Goal: Information Seeking & Learning: Learn about a topic

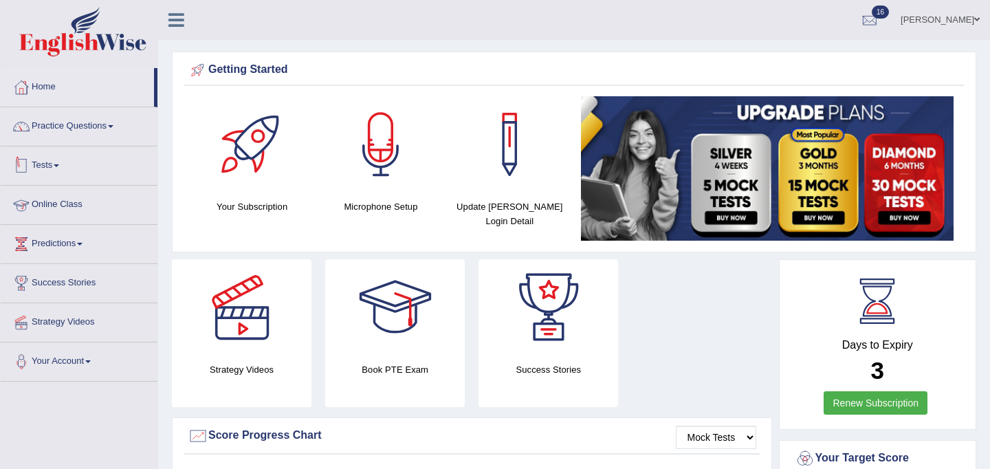
click at [54, 159] on link "Tests" at bounding box center [79, 163] width 157 height 34
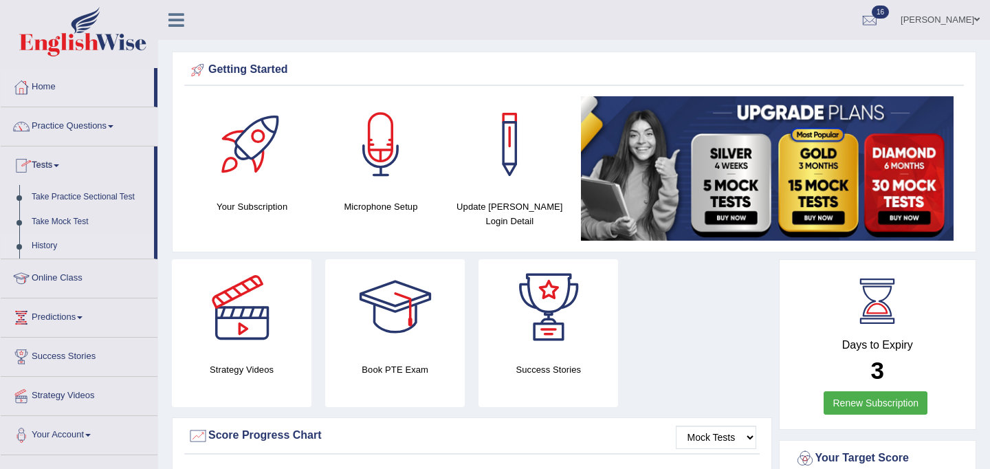
click at [61, 246] on link "History" at bounding box center [89, 246] width 129 height 25
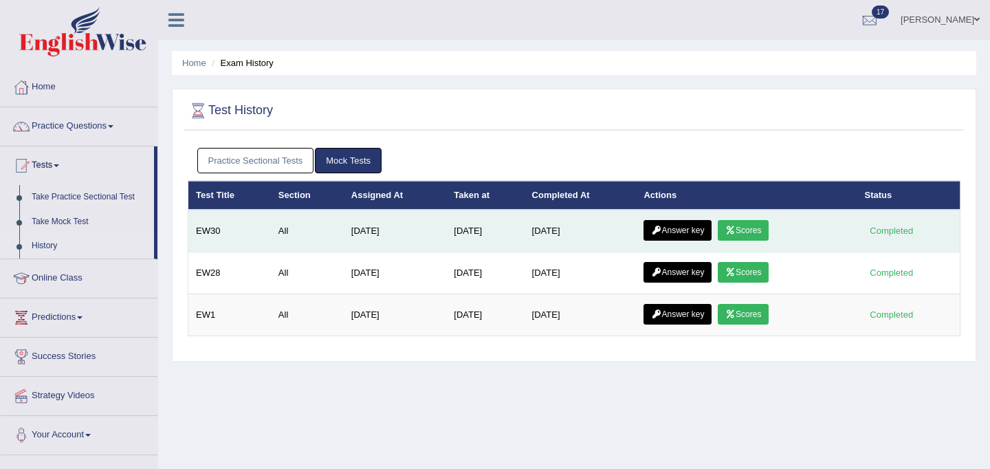
click at [751, 228] on link "Scores" at bounding box center [743, 230] width 51 height 21
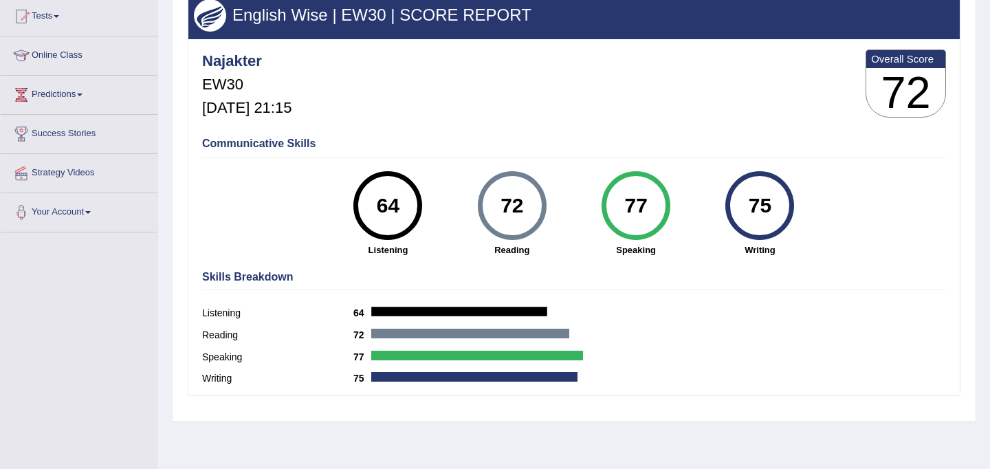
scroll to position [151, 0]
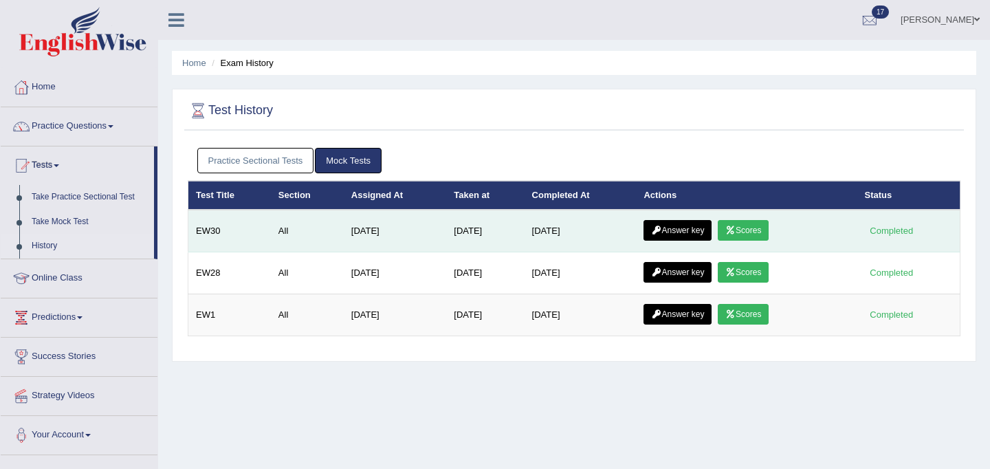
click at [684, 231] on link "Answer key" at bounding box center [677, 230] width 68 height 21
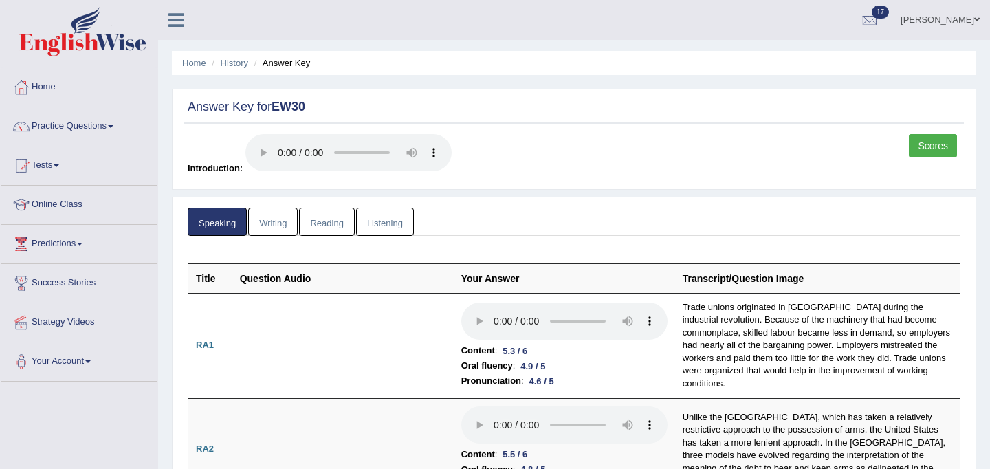
click at [276, 220] on link "Writing" at bounding box center [272, 222] width 49 height 28
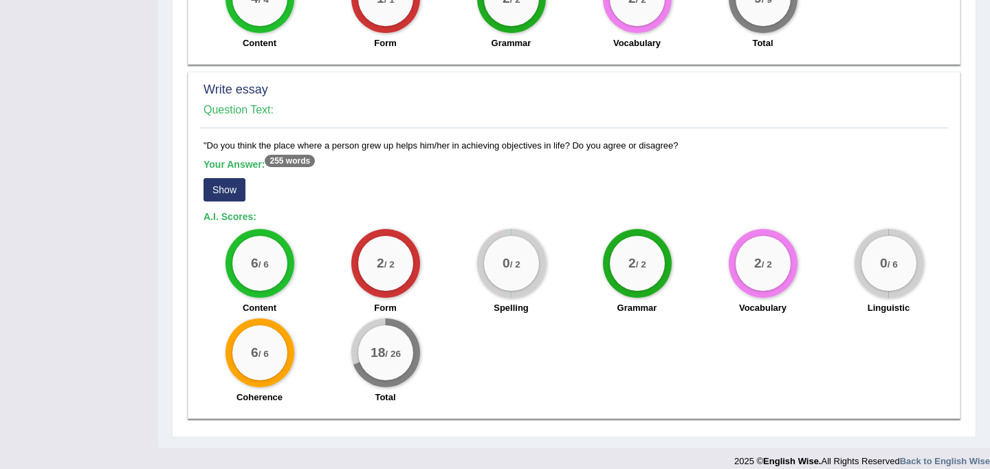
scroll to position [931, 0]
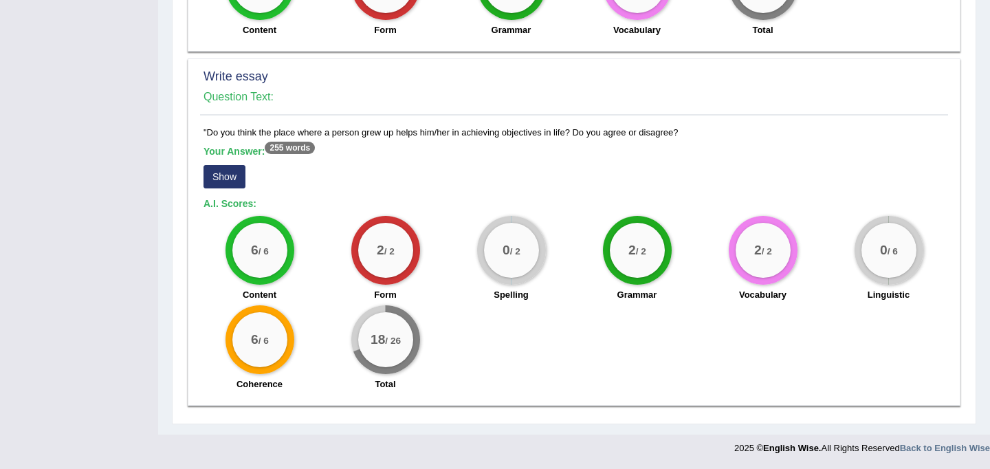
click at [217, 177] on button "Show" at bounding box center [224, 176] width 42 height 23
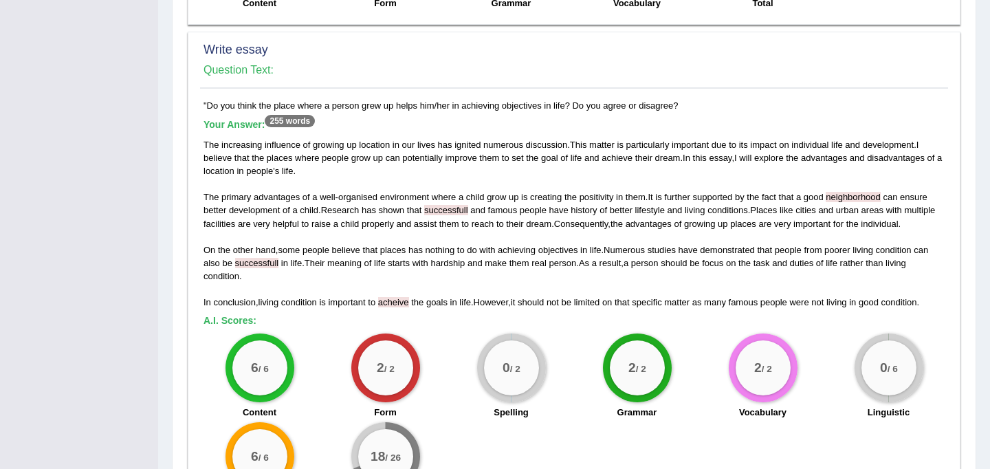
scroll to position [958, 0]
click at [217, 100] on div ""Do you think the place where a person grew up helps him/her in achieving objec…" at bounding box center [574, 306] width 748 height 416
drag, startPoint x: 207, startPoint y: 104, endPoint x: 685, endPoint y: 107, distance: 478.5
click at [685, 107] on div ""Do you think the place where a person grew up helps him/her in achieving objec…" at bounding box center [574, 306] width 748 height 416
copy div "Do you think the place where a person grew up helps him/her in achieving object…"
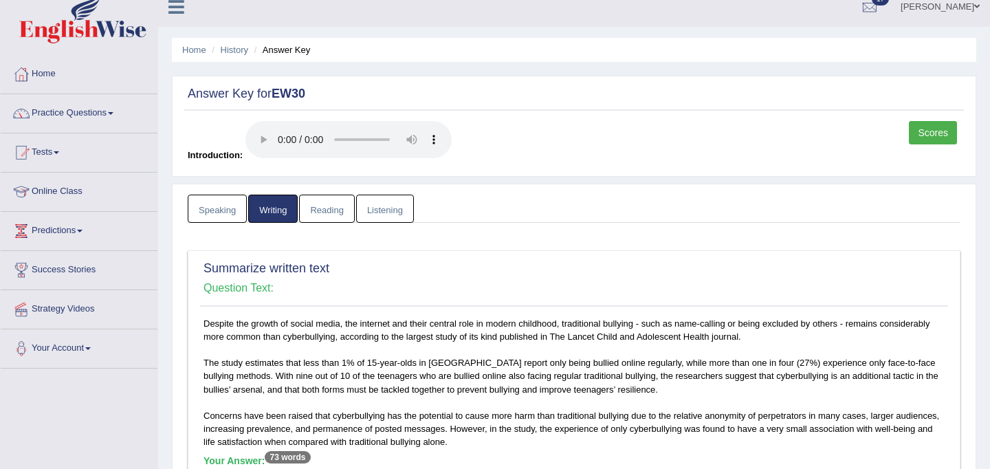
scroll to position [0, 0]
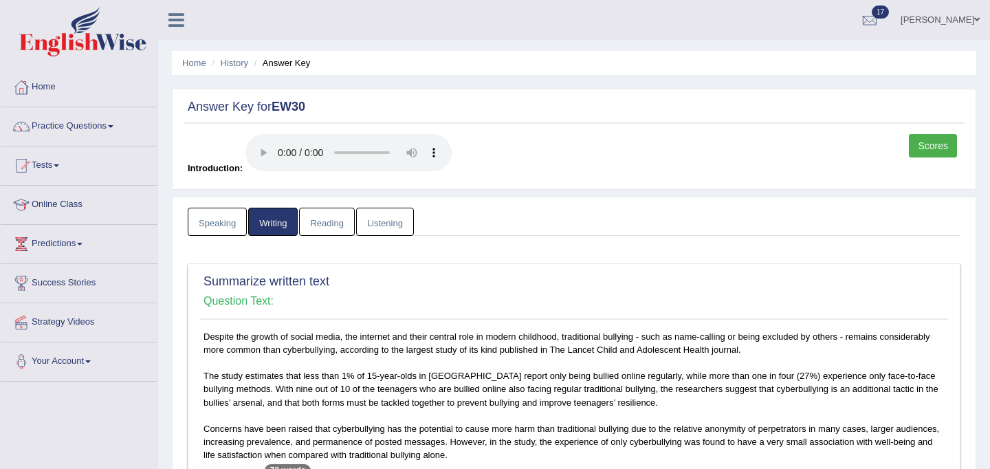
click at [338, 217] on link "Reading" at bounding box center [326, 222] width 55 height 28
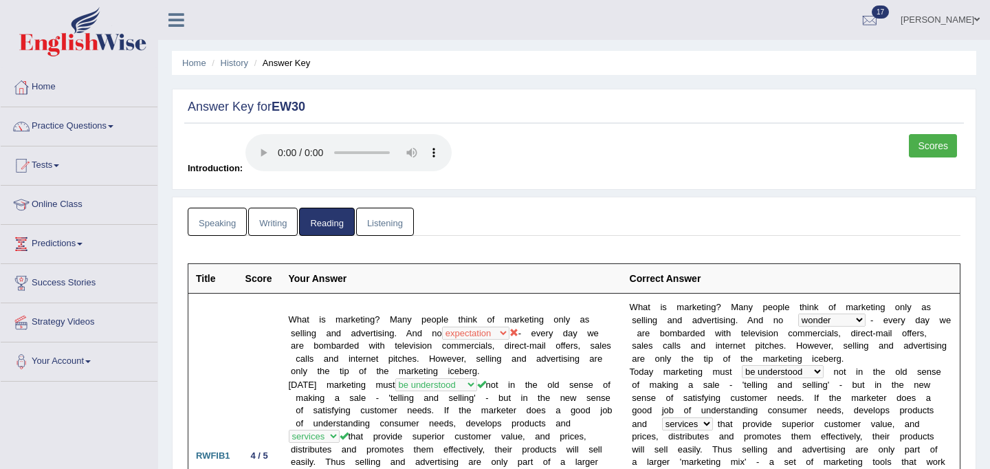
click at [390, 219] on link "Listening" at bounding box center [385, 222] width 58 height 28
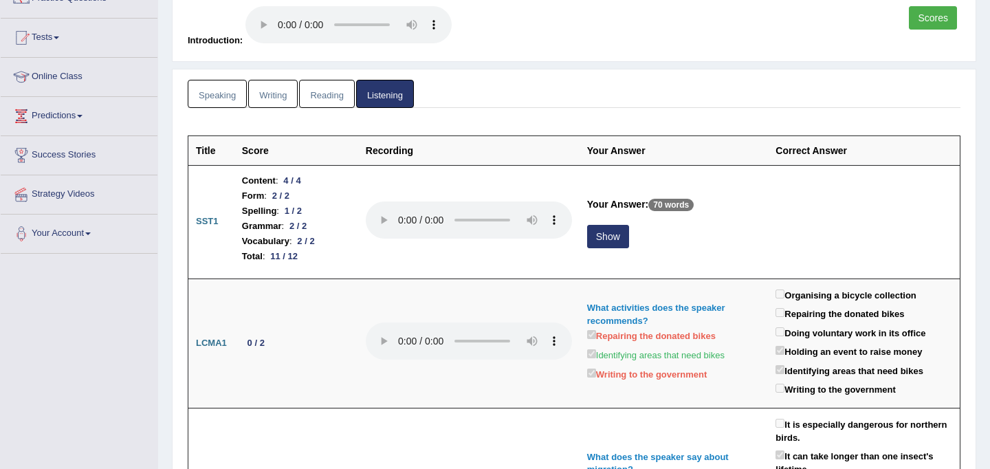
scroll to position [129, 0]
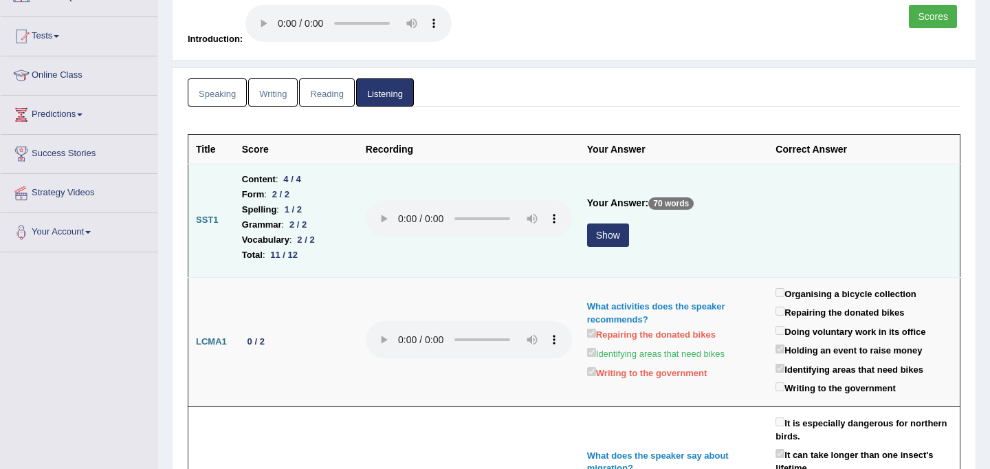
click at [606, 238] on button "Show" at bounding box center [608, 234] width 42 height 23
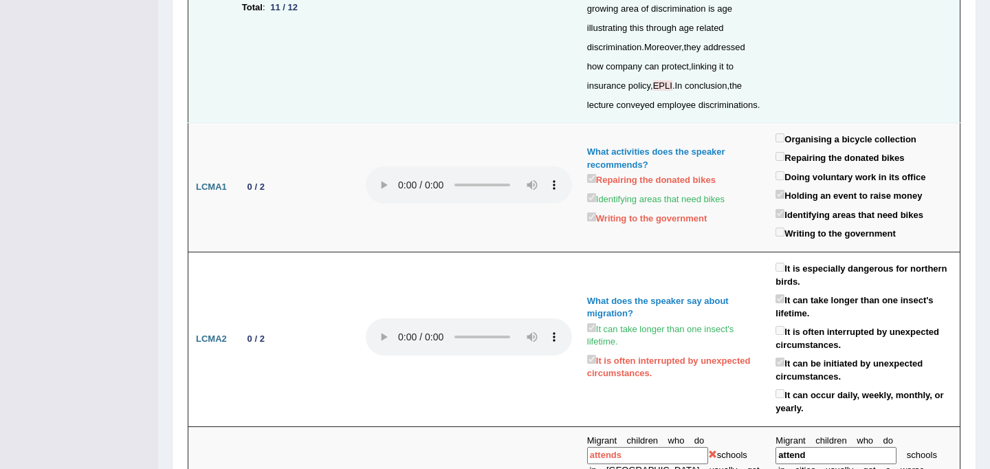
scroll to position [0, 0]
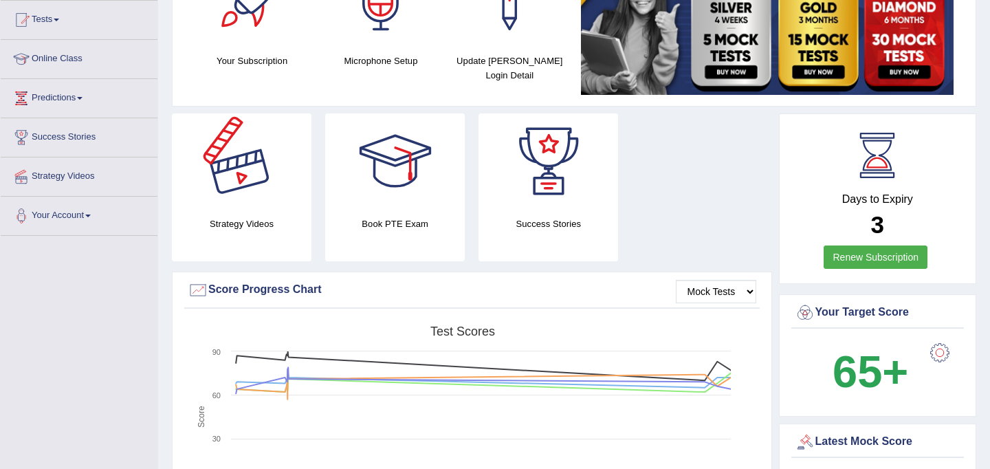
scroll to position [139, 0]
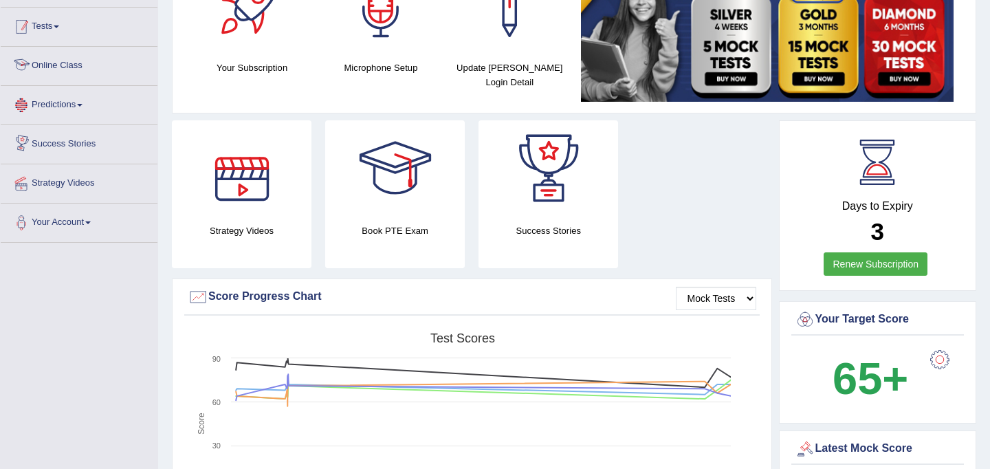
click at [56, 32] on link "Tests" at bounding box center [79, 25] width 157 height 34
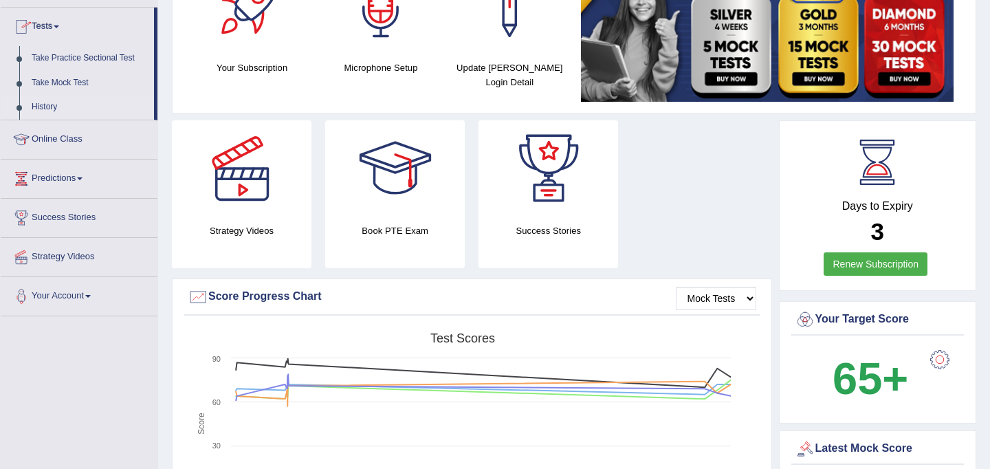
click at [53, 107] on link "History" at bounding box center [89, 107] width 129 height 25
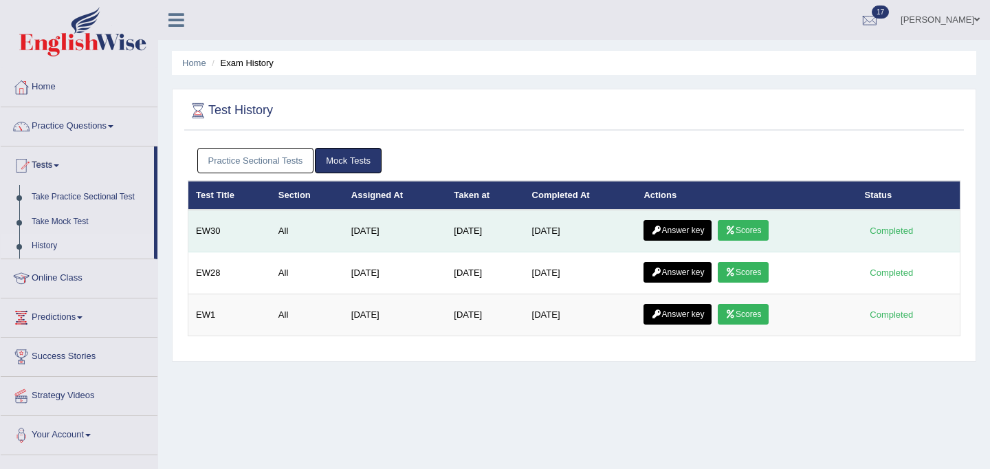
click at [765, 236] on link "Scores" at bounding box center [743, 230] width 51 height 21
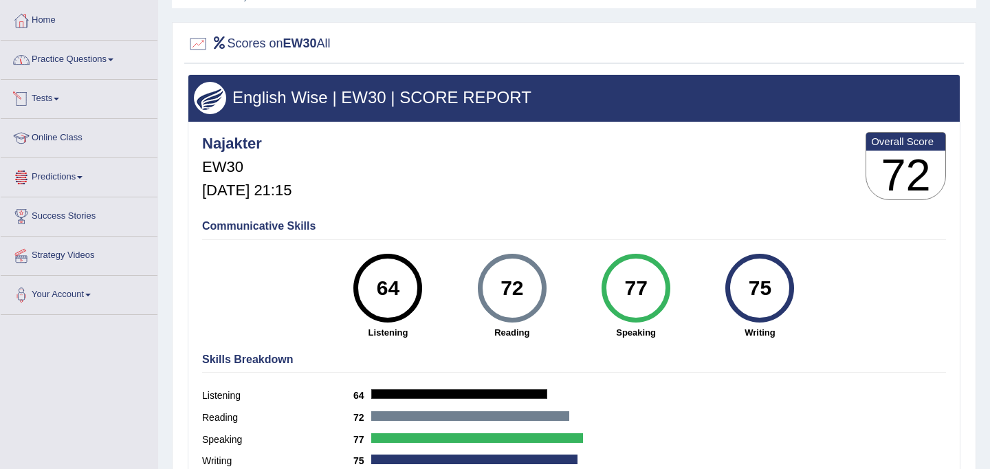
scroll to position [65, 0]
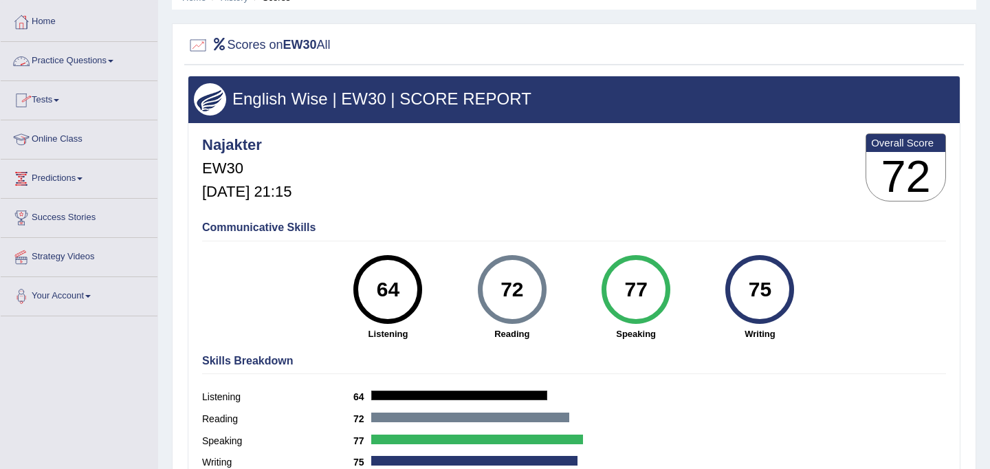
click at [65, 60] on link "Practice Questions" at bounding box center [79, 59] width 157 height 34
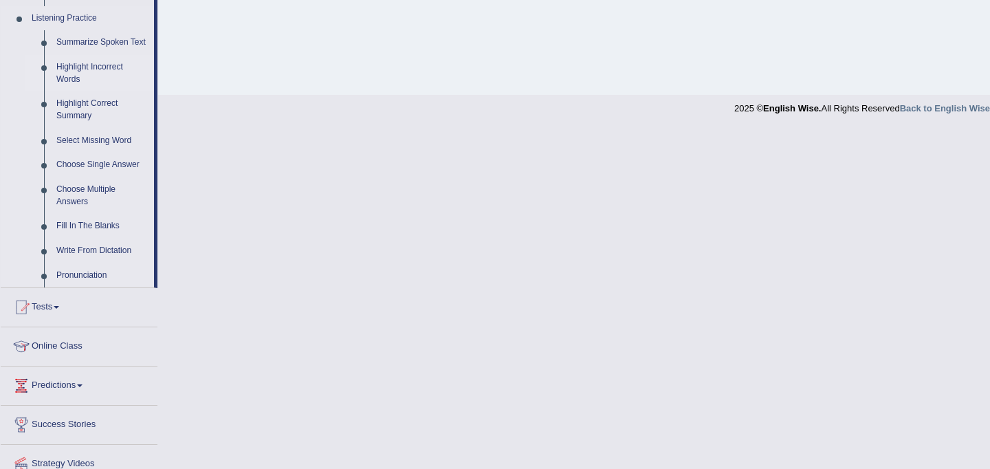
scroll to position [655, 0]
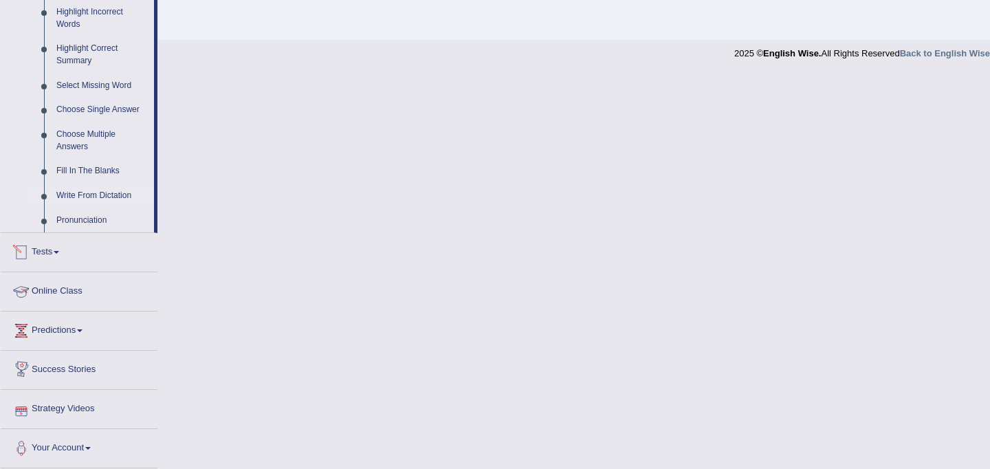
click at [72, 202] on link "Write From Dictation" at bounding box center [102, 196] width 104 height 25
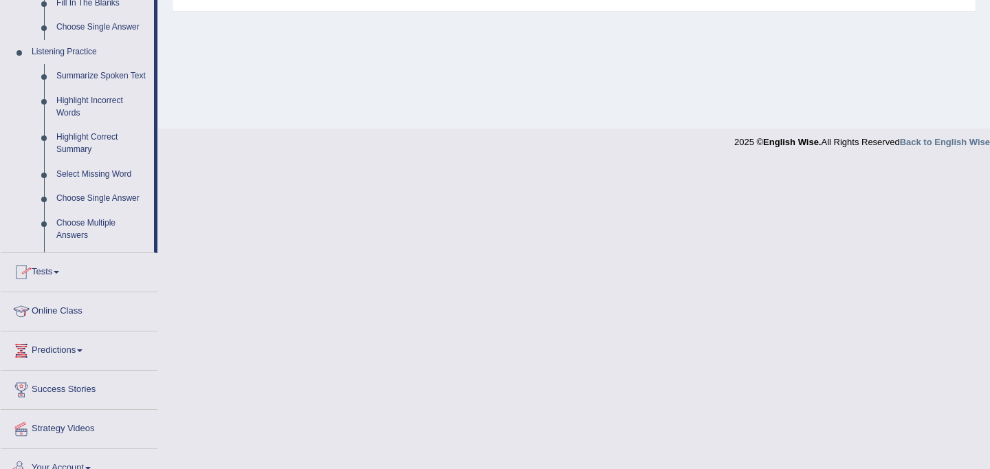
scroll to position [393, 0]
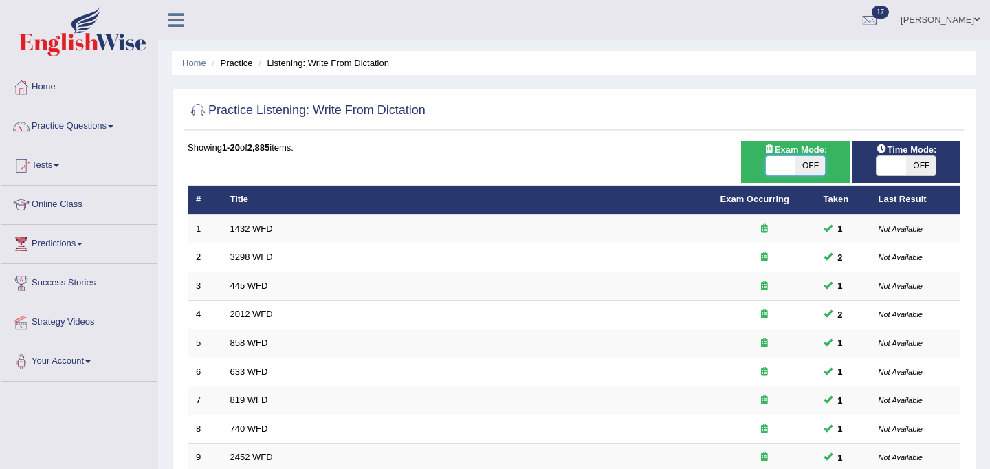
click at [769, 167] on span at bounding box center [781, 165] width 30 height 19
checkbox input "true"
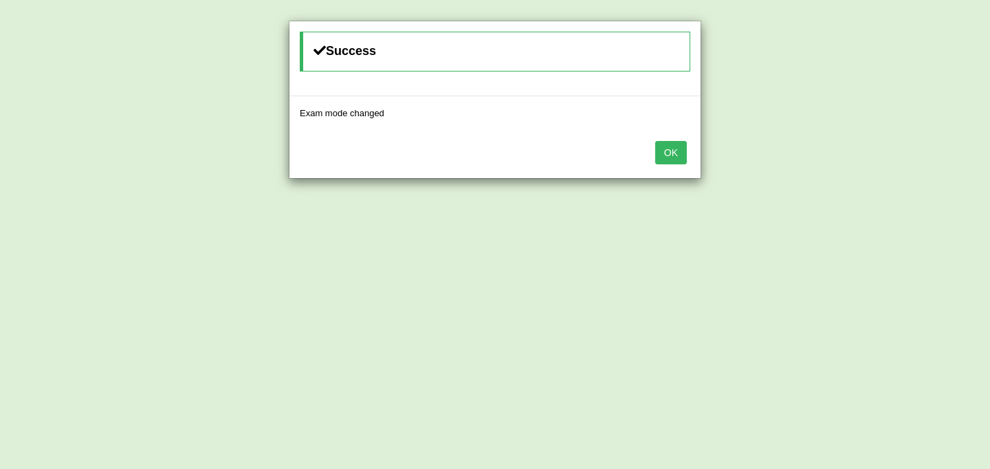
click at [669, 153] on button "OK" at bounding box center [671, 152] width 32 height 23
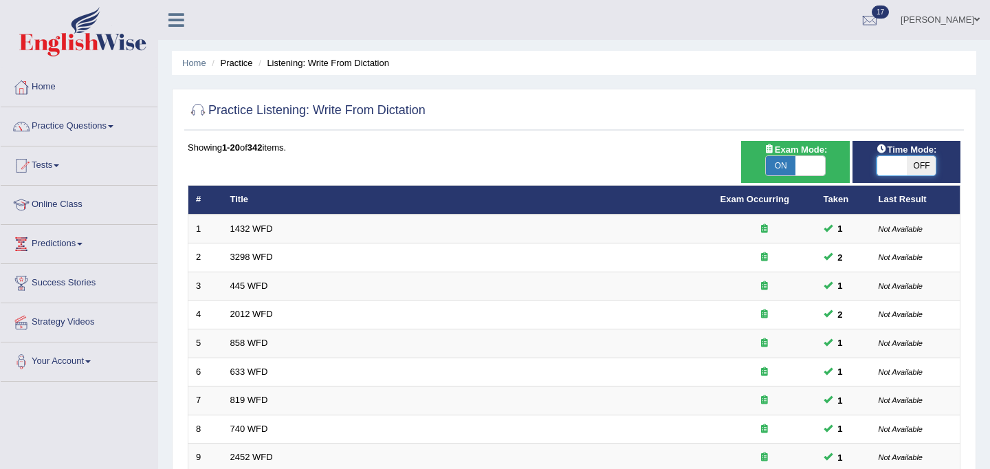
click at [885, 171] on span at bounding box center [891, 165] width 30 height 19
checkbox input "true"
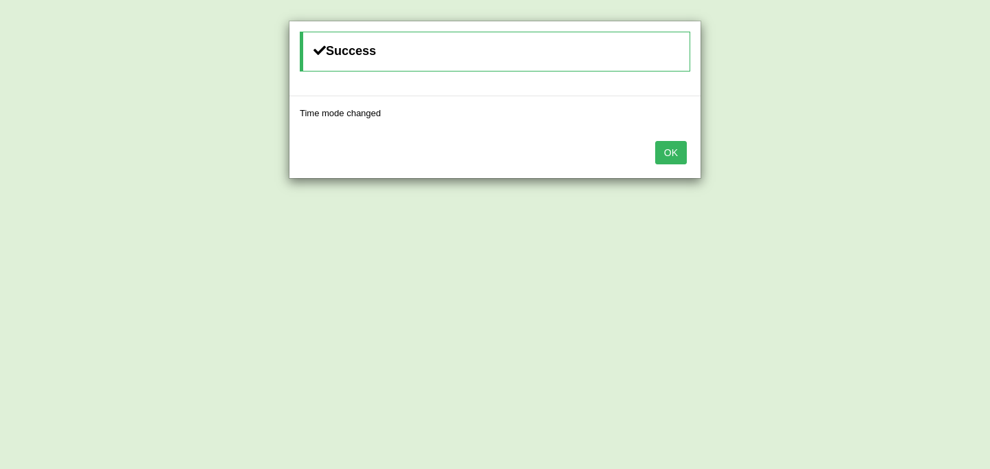
click at [668, 148] on button "OK" at bounding box center [671, 152] width 32 height 23
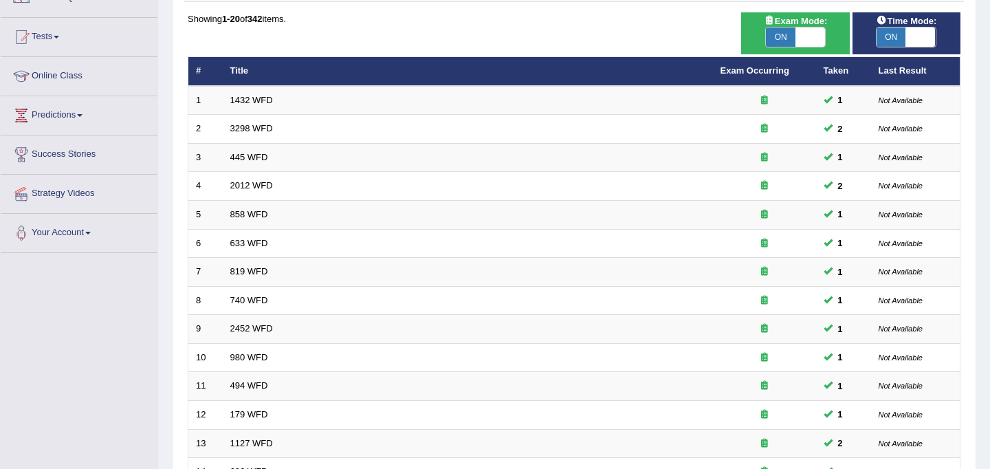
scroll to position [441, 0]
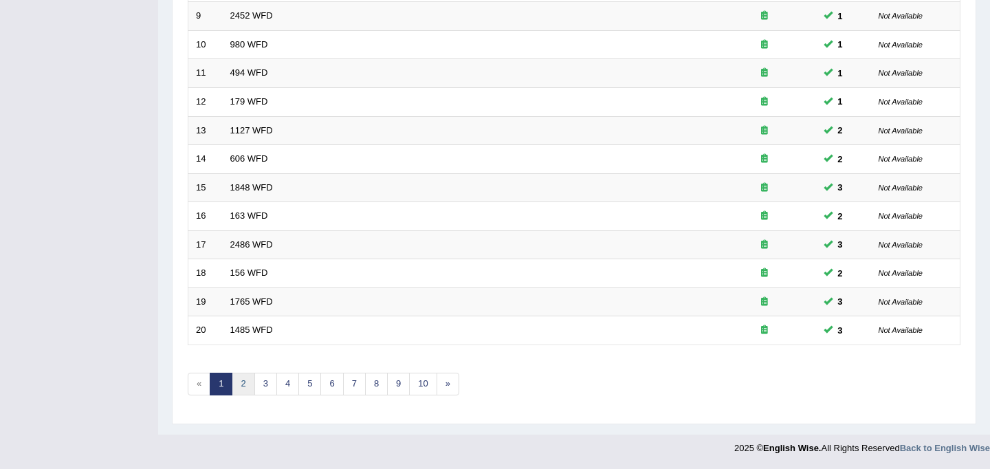
click at [247, 377] on link "2" at bounding box center [243, 384] width 23 height 23
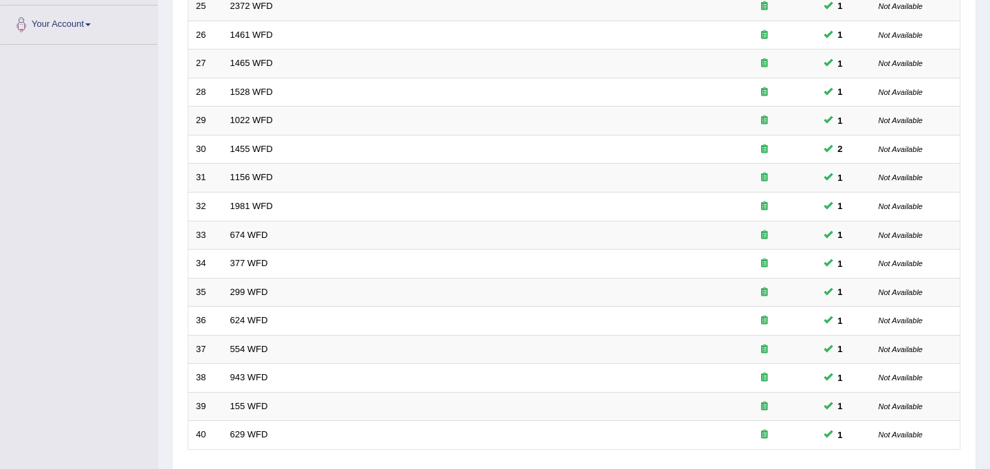
scroll to position [441, 0]
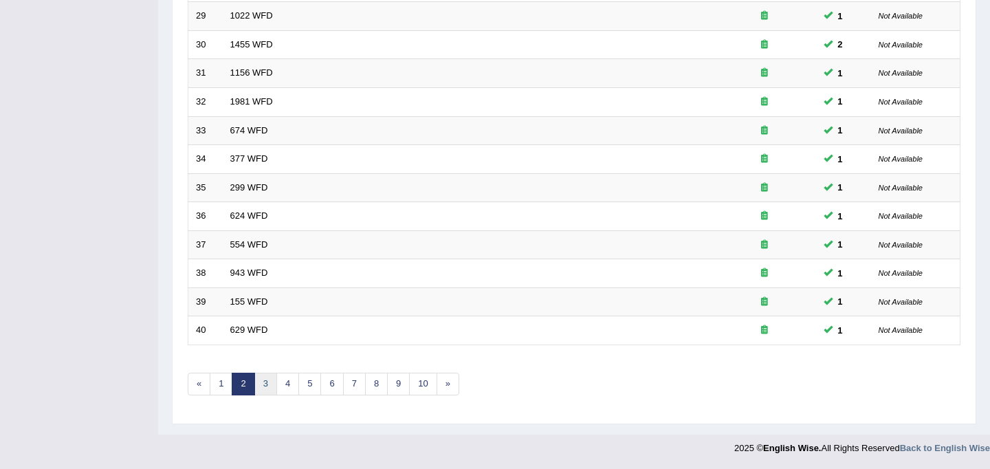
click at [263, 387] on link "3" at bounding box center [265, 384] width 23 height 23
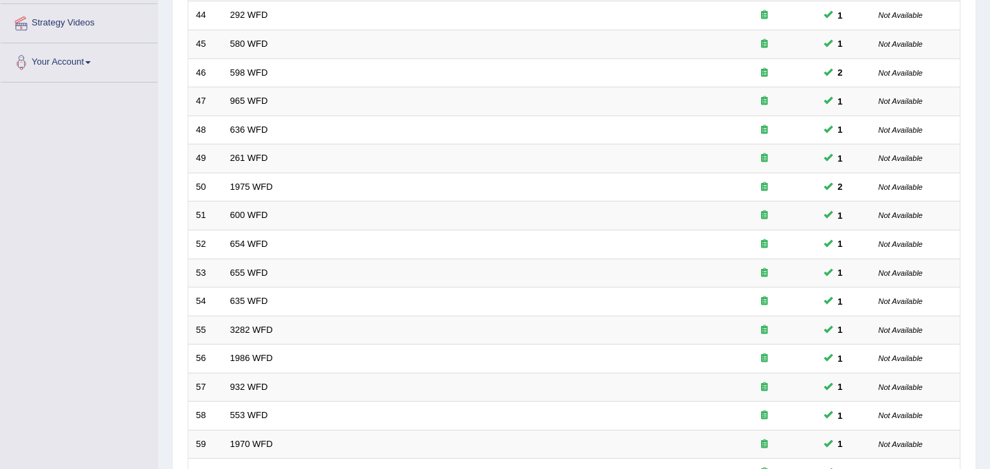
scroll to position [441, 0]
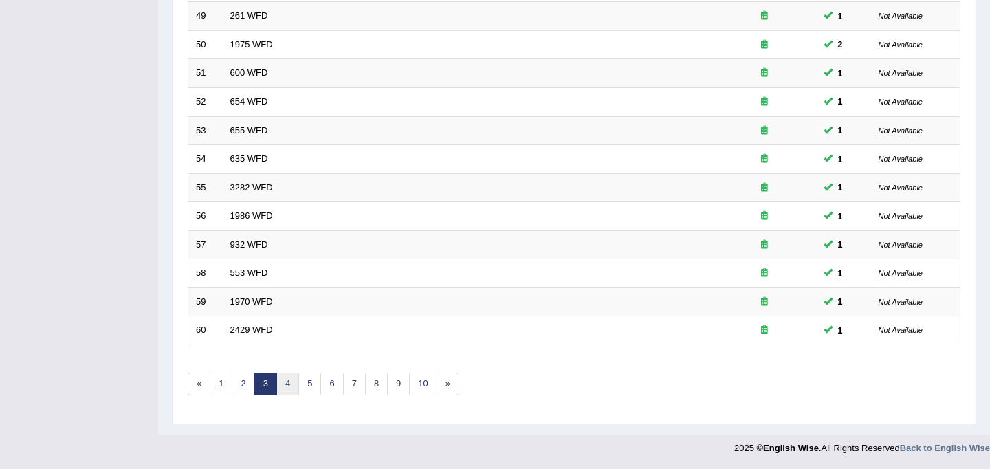
click at [281, 390] on link "4" at bounding box center [287, 384] width 23 height 23
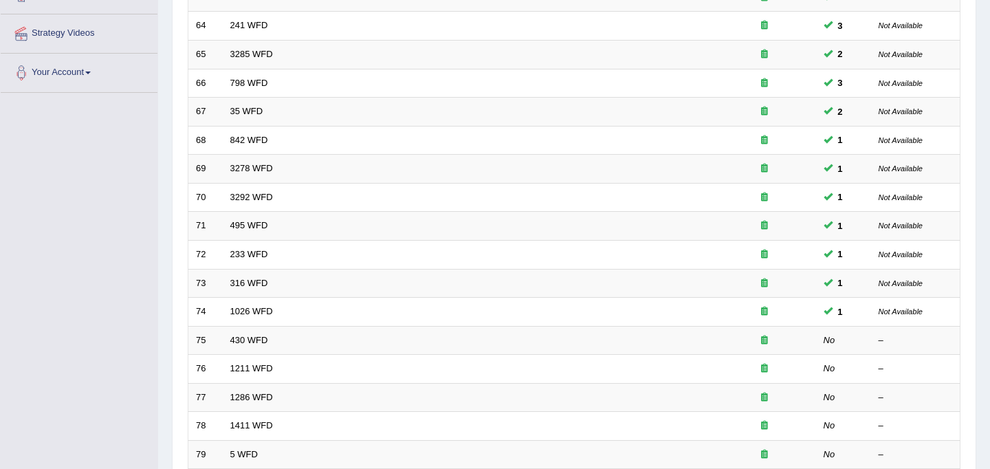
scroll to position [441, 0]
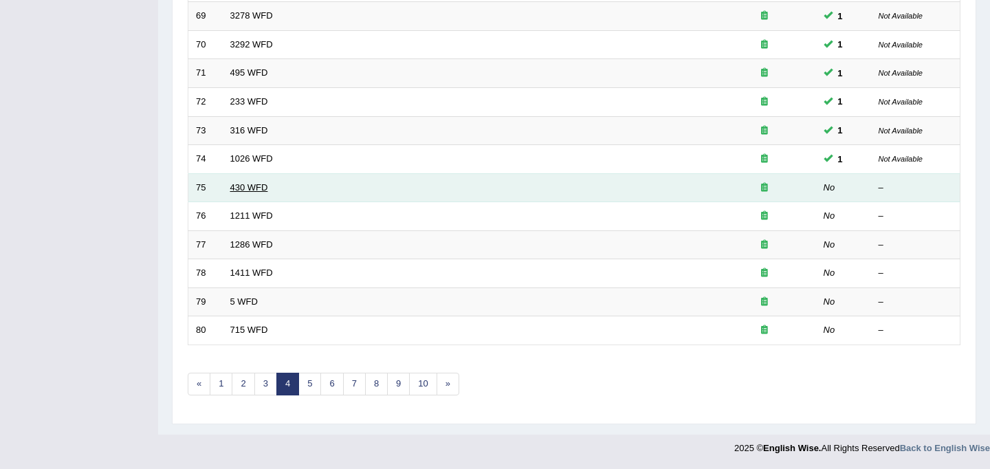
click at [237, 185] on link "430 WFD" at bounding box center [249, 187] width 38 height 10
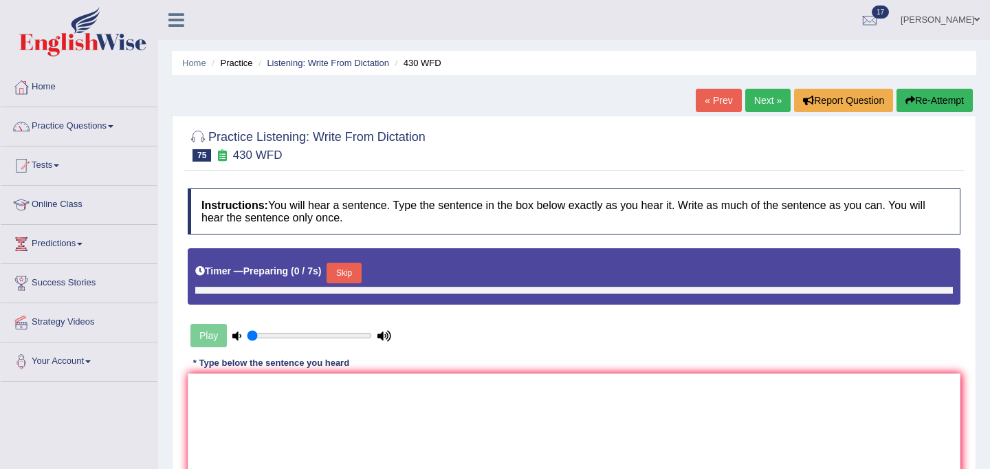
type input "1"
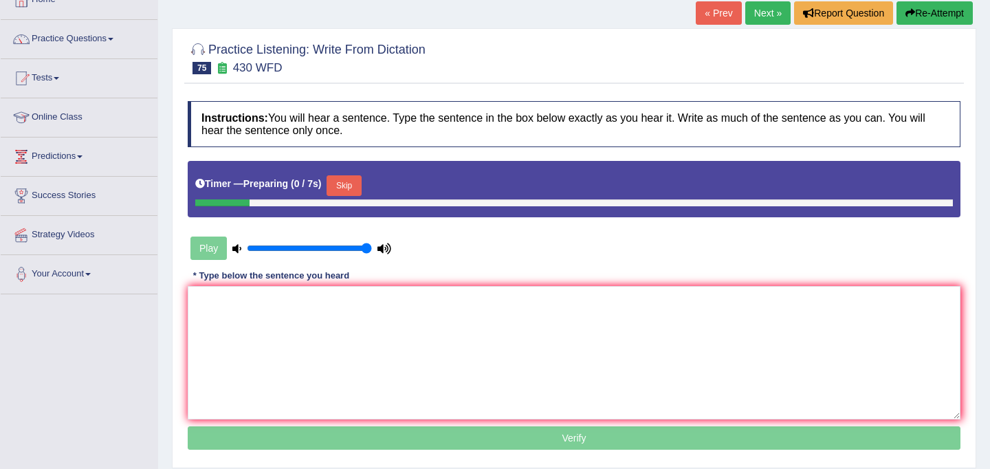
scroll to position [199, 0]
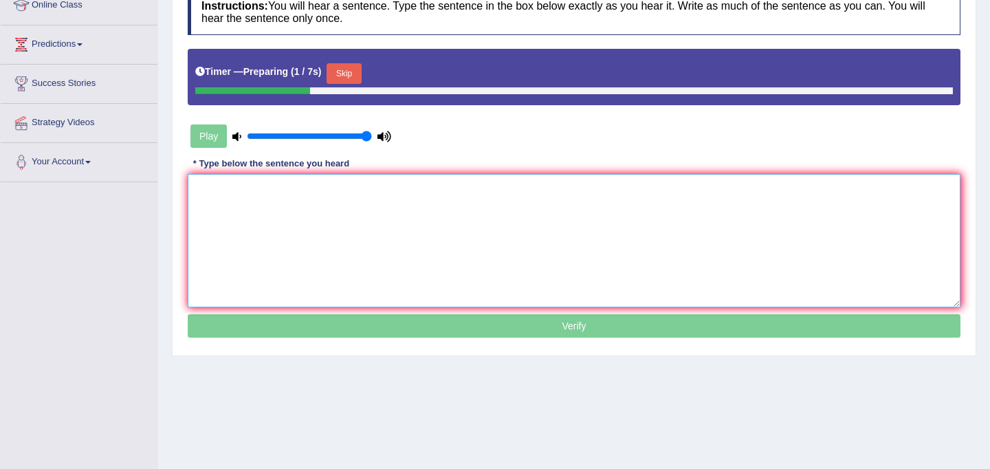
click at [248, 206] on textarea at bounding box center [574, 240] width 773 height 133
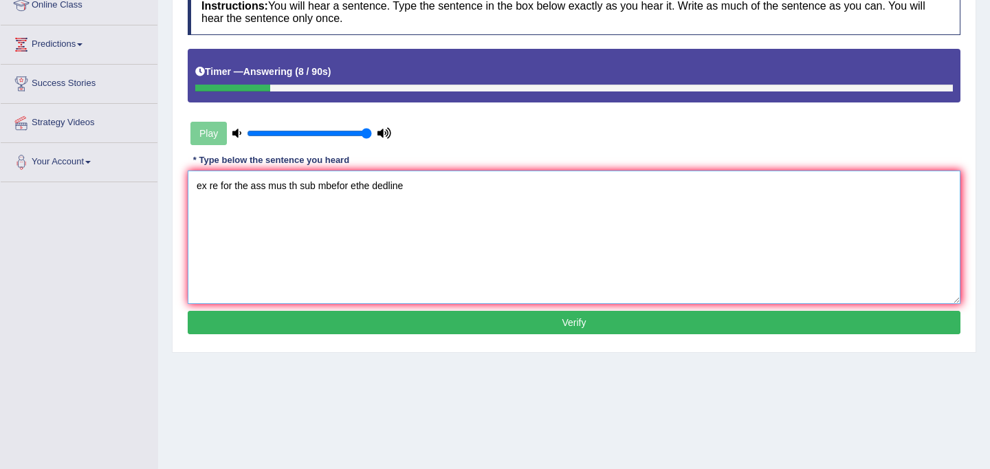
click at [206, 186] on textarea "ex re for the ass mus th sub mbefor ethe dedline" at bounding box center [574, 236] width 773 height 133
click at [249, 189] on textarea "Extension re for the ass mus th sub mbefor ethe dedline" at bounding box center [574, 236] width 773 height 133
click at [320, 192] on textarea "Extension request for the ass mus th sub mbefor ethe dedline" at bounding box center [574, 236] width 773 height 133
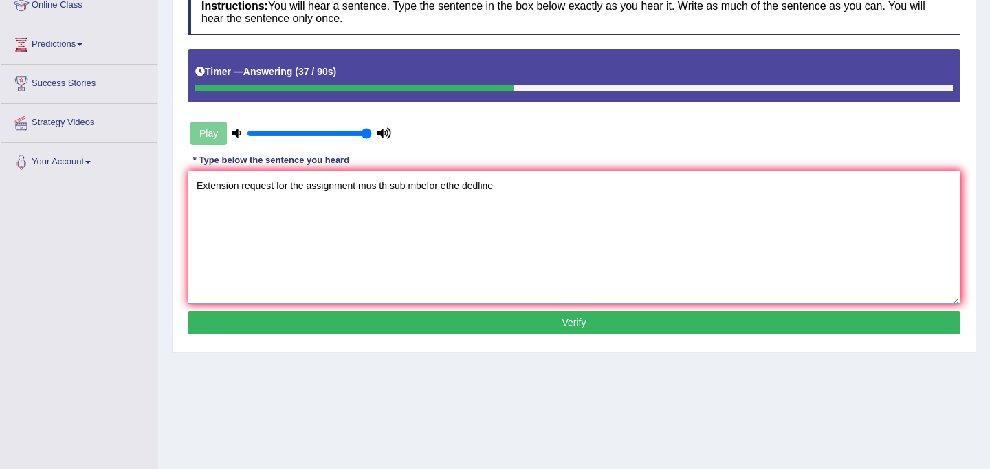
click at [375, 190] on textarea "Extension request for the assignment mus th sub mbefor ethe dedline" at bounding box center [574, 236] width 773 height 133
click at [392, 188] on textarea "Extension request for the assignment must th sub mbefor ethe dedline" at bounding box center [574, 236] width 773 height 133
click at [414, 188] on textarea "Extension request for the assignment must be sub mbefor ethe dedline" at bounding box center [574, 236] width 773 height 133
click at [421, 189] on textarea "Extension request for the assignment must be submbefor ethe dedline" at bounding box center [574, 236] width 773 height 133
click at [465, 188] on textarea "Extension request for the assignment must be submitted befor ethe dedline" at bounding box center [574, 236] width 773 height 133
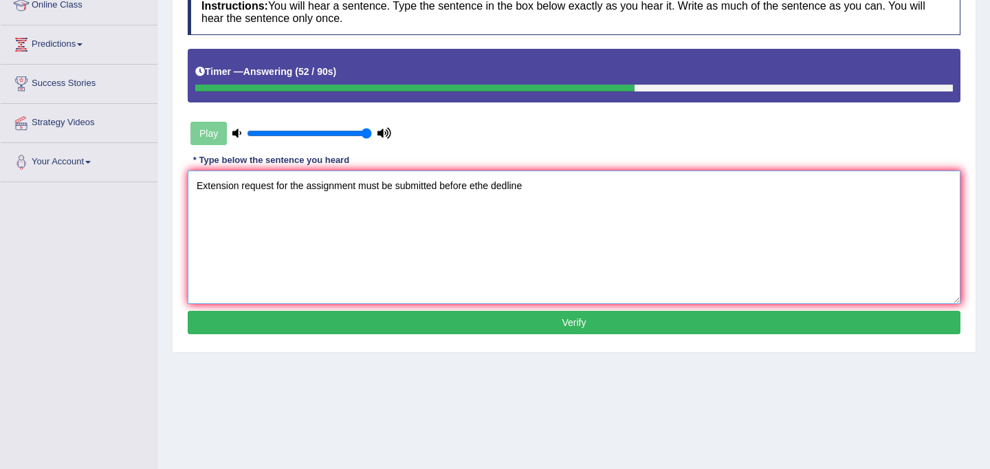
click at [477, 188] on textarea "Extension request for the assignment must be submitted before ethe dedline" at bounding box center [574, 236] width 773 height 133
click at [526, 190] on textarea "Extension request for the assignment must be submitted before the dedline" at bounding box center [574, 236] width 773 height 133
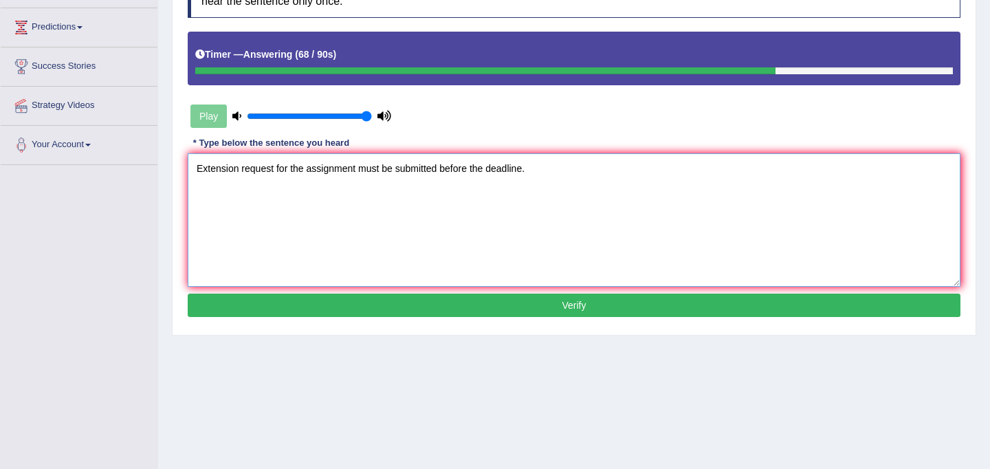
scroll to position [227, 0]
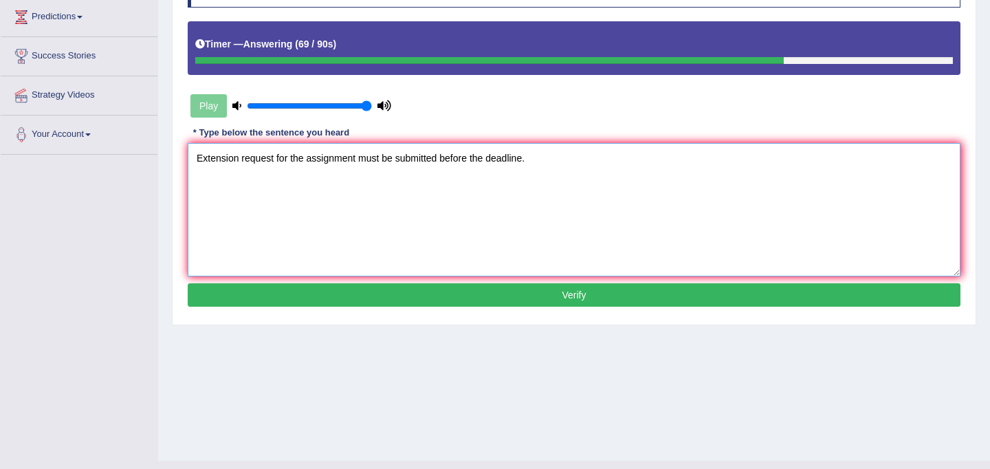
type textarea "Extension request for the assignment must be submitted before the deadline."
click at [461, 299] on button "Verify" at bounding box center [574, 294] width 773 height 23
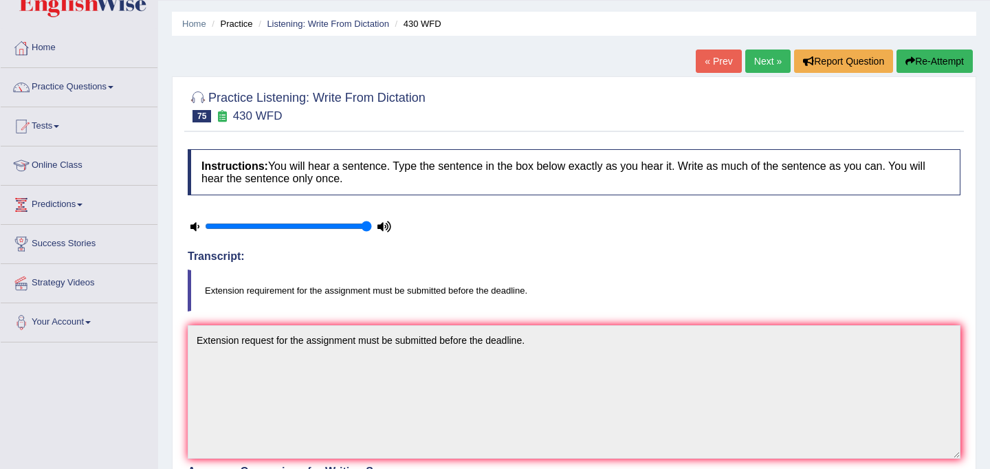
scroll to position [36, 0]
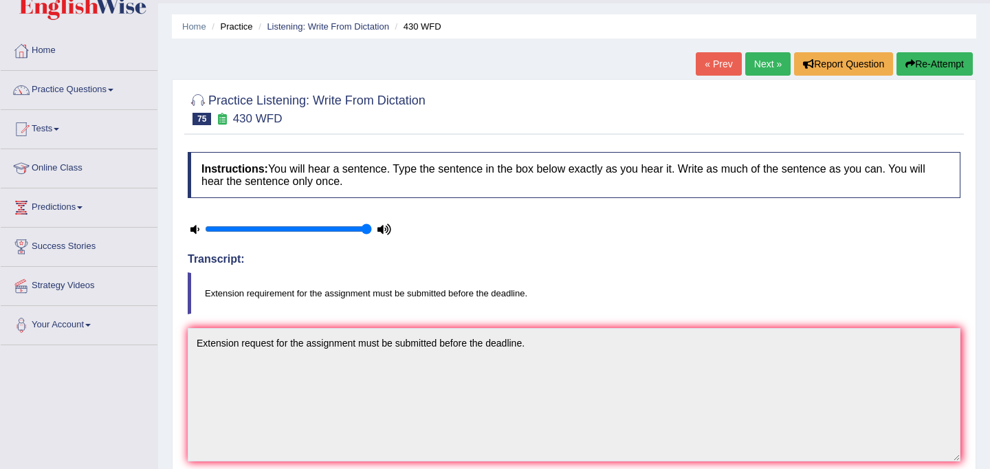
click at [753, 63] on link "Next »" at bounding box center [767, 63] width 45 height 23
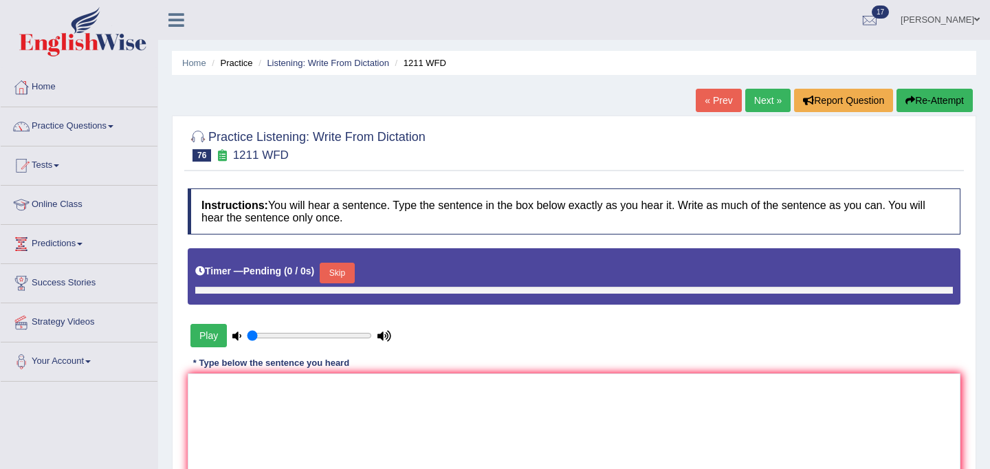
type input "1"
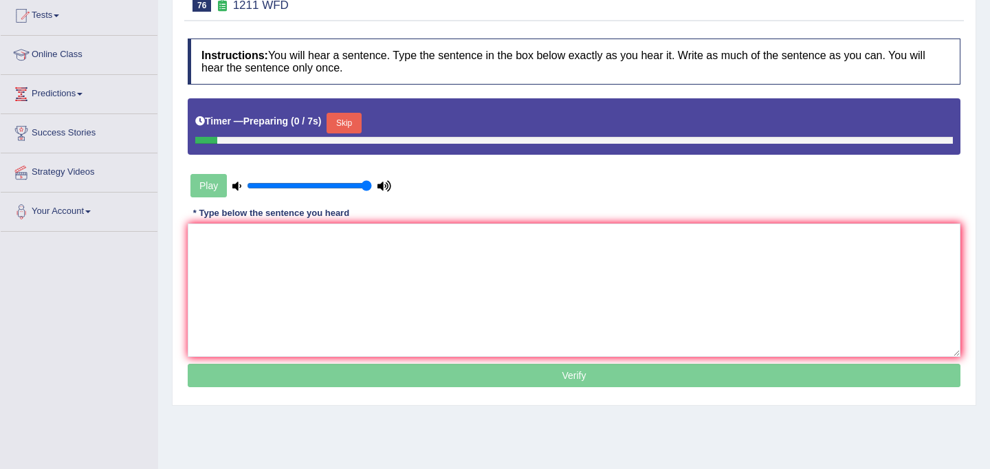
scroll to position [253, 0]
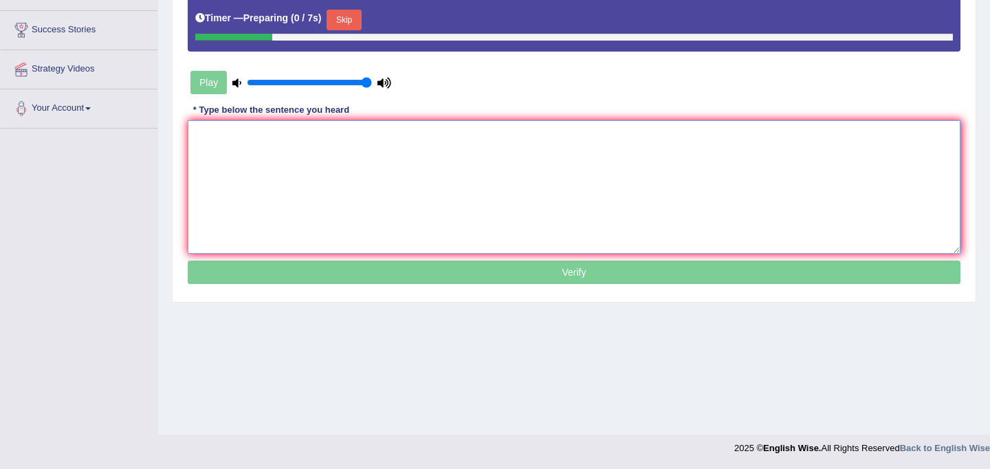
click at [445, 210] on textarea at bounding box center [574, 186] width 773 height 133
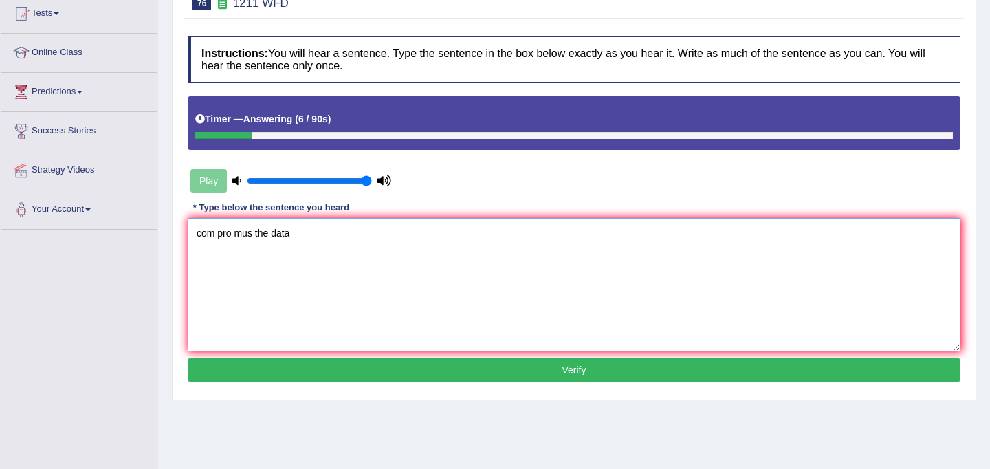
scroll to position [71, 0]
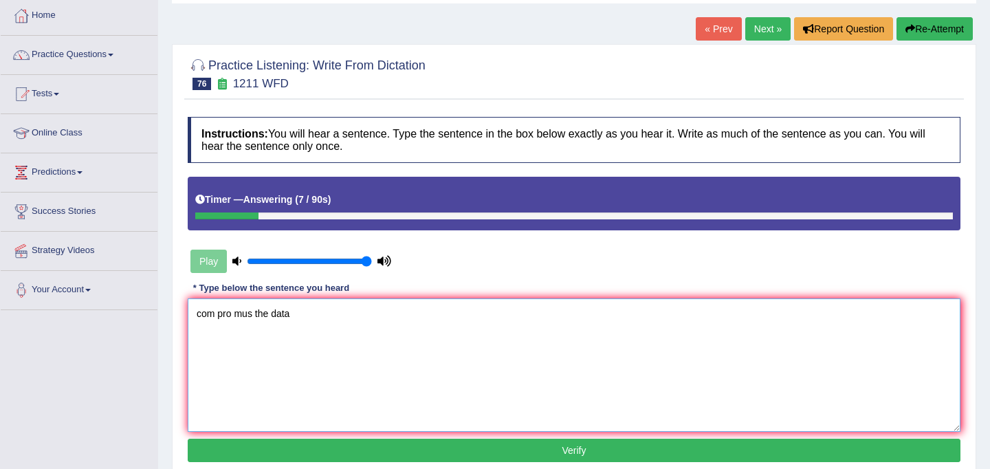
type textarea "com pro mus the data"
click at [914, 28] on button "Re-Attempt" at bounding box center [934, 28] width 76 height 23
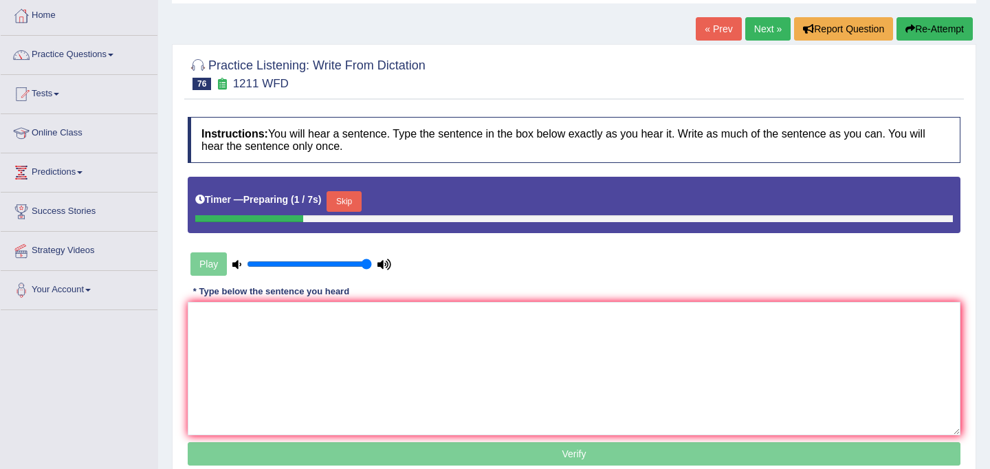
click at [357, 206] on button "Skip" at bounding box center [344, 201] width 34 height 21
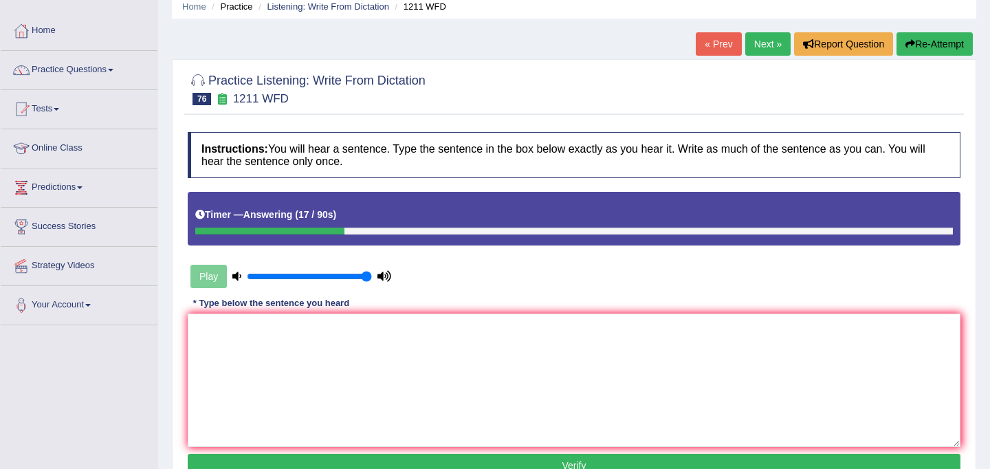
scroll to position [49, 0]
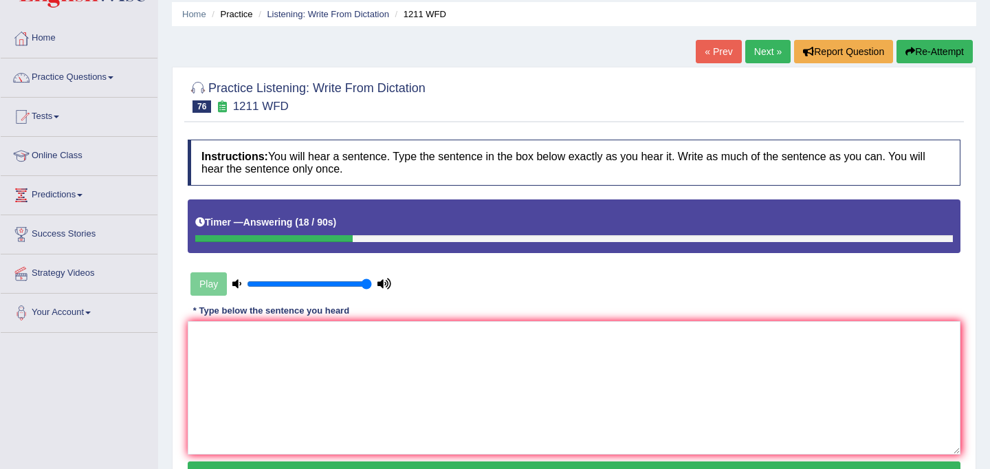
click at [908, 47] on icon "button" at bounding box center [910, 52] width 10 height 10
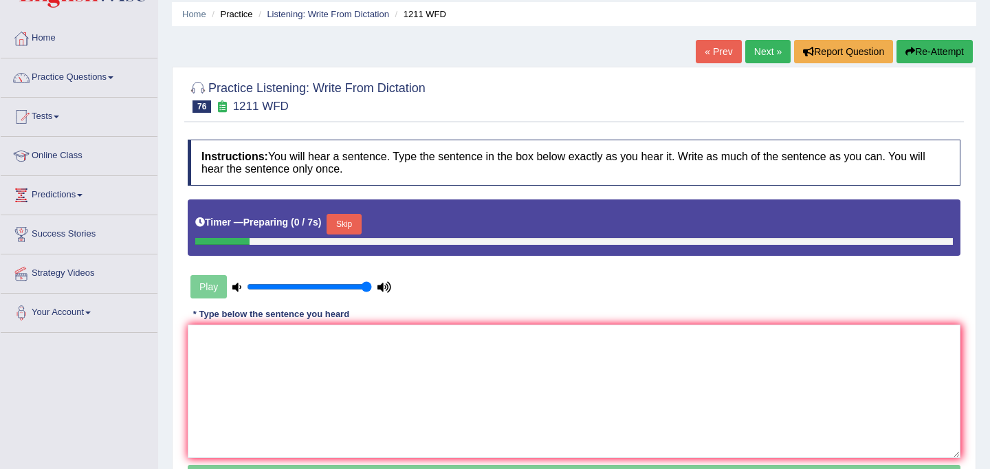
click at [341, 228] on button "Skip" at bounding box center [344, 224] width 34 height 21
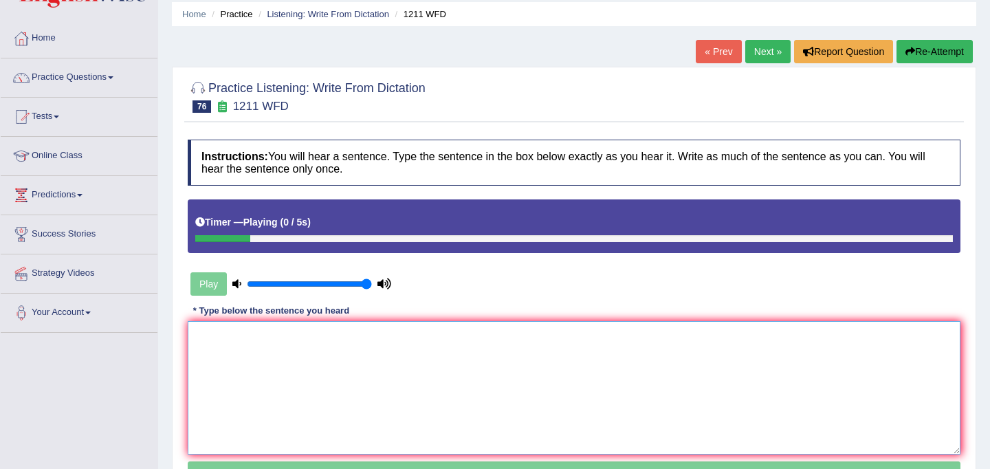
click at [320, 354] on textarea at bounding box center [574, 387] width 773 height 133
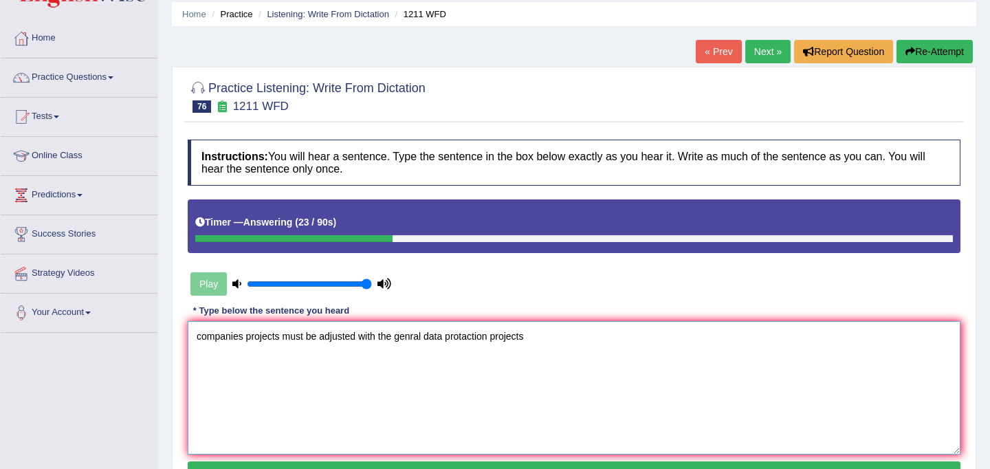
click at [202, 336] on textarea "companies projects must be adjusted with the genral data protaction projects" at bounding box center [574, 387] width 773 height 133
click at [415, 341] on textarea "Companies projects must be adjusted with the genral data protaction projects" at bounding box center [574, 387] width 773 height 133
click at [478, 340] on textarea "Companies projects must be adjusted with the general data protaction projects" at bounding box center [574, 387] width 773 height 133
click at [540, 342] on textarea "Companies projects must be adjusted with the general data protection projects" at bounding box center [574, 387] width 773 height 133
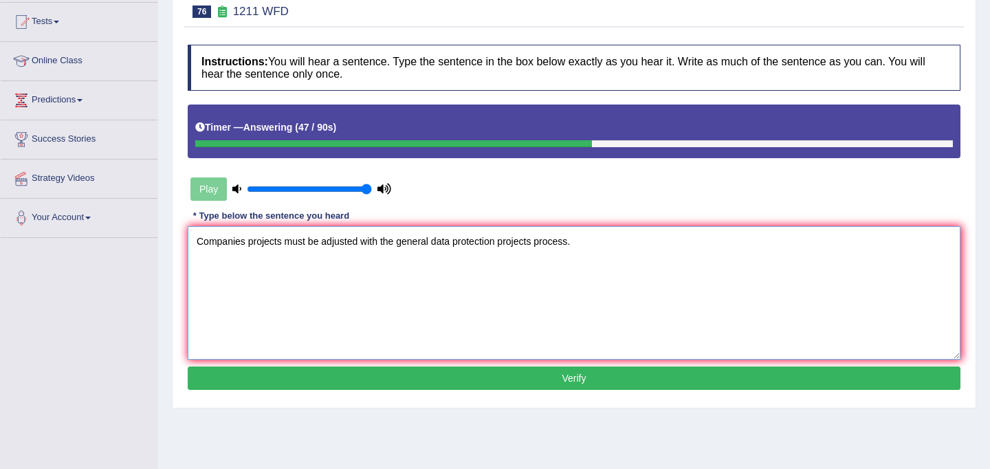
scroll to position [253, 0]
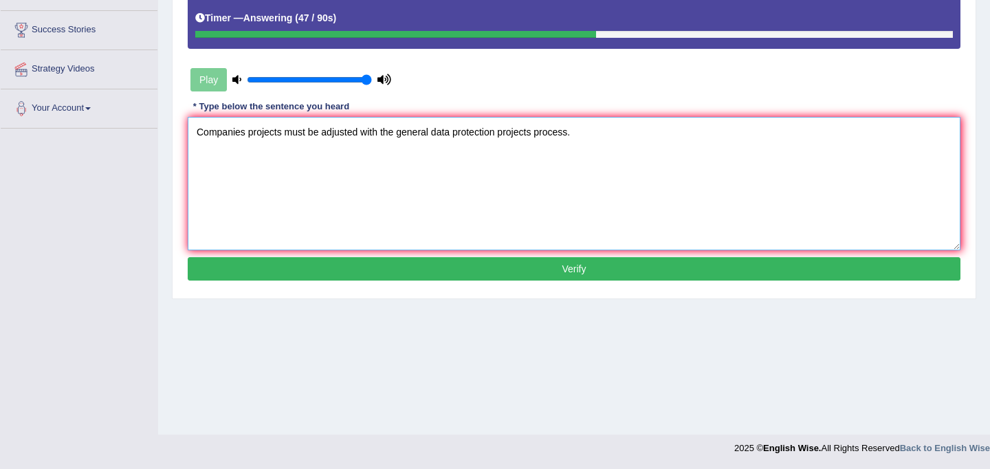
type textarea "Companies projects must be adjusted with the general data protection projects p…"
click at [556, 270] on button "Verify" at bounding box center [574, 268] width 773 height 23
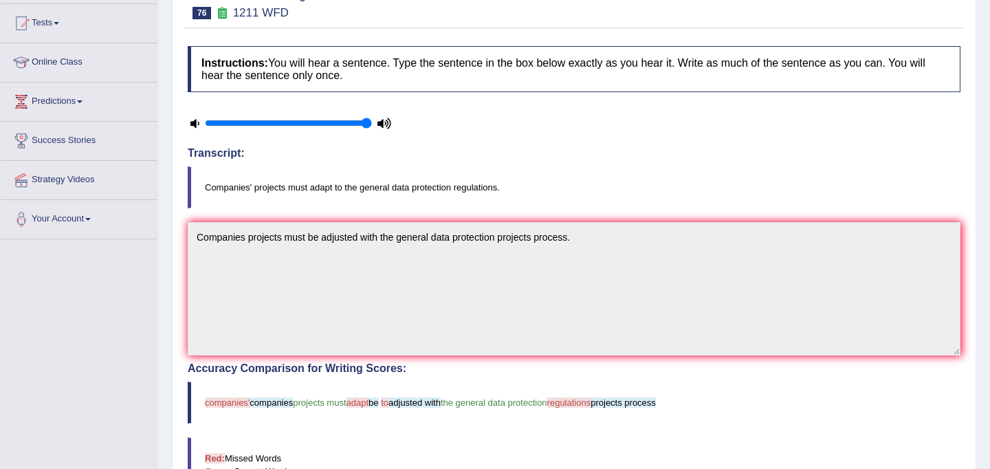
scroll to position [0, 0]
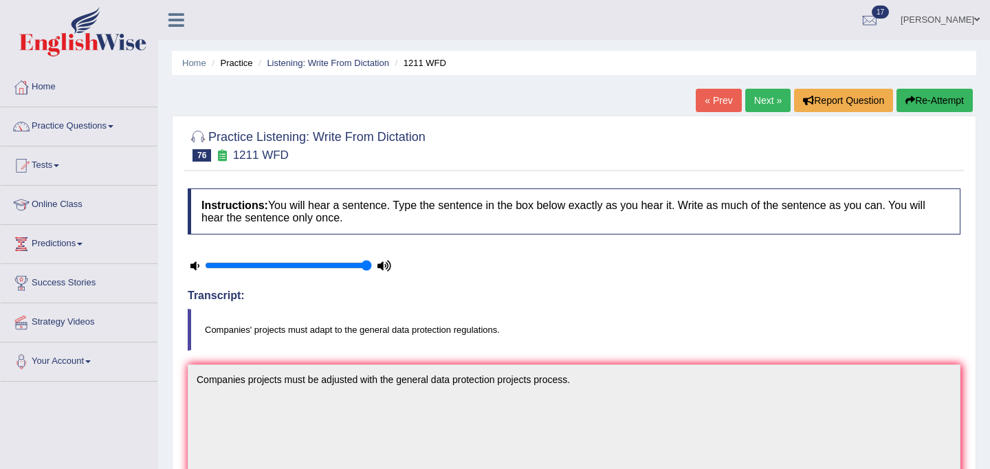
click at [763, 97] on link "Next »" at bounding box center [767, 100] width 45 height 23
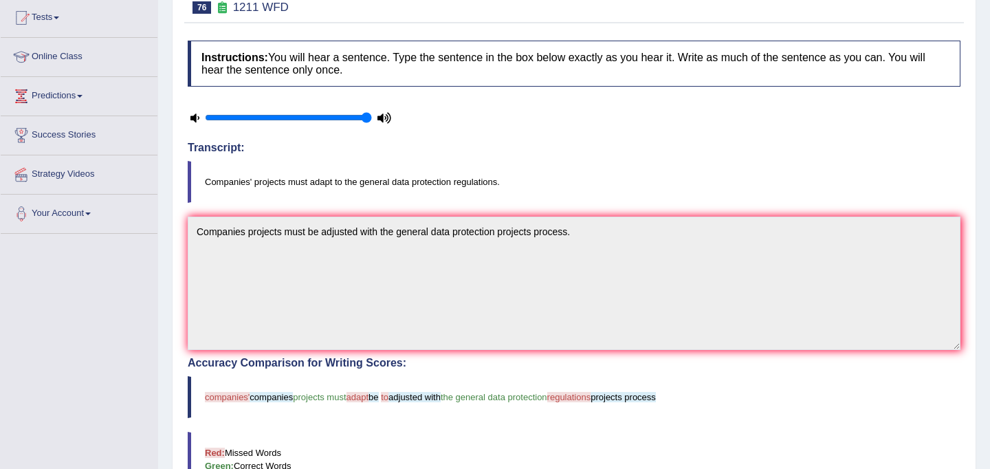
scroll to position [364, 0]
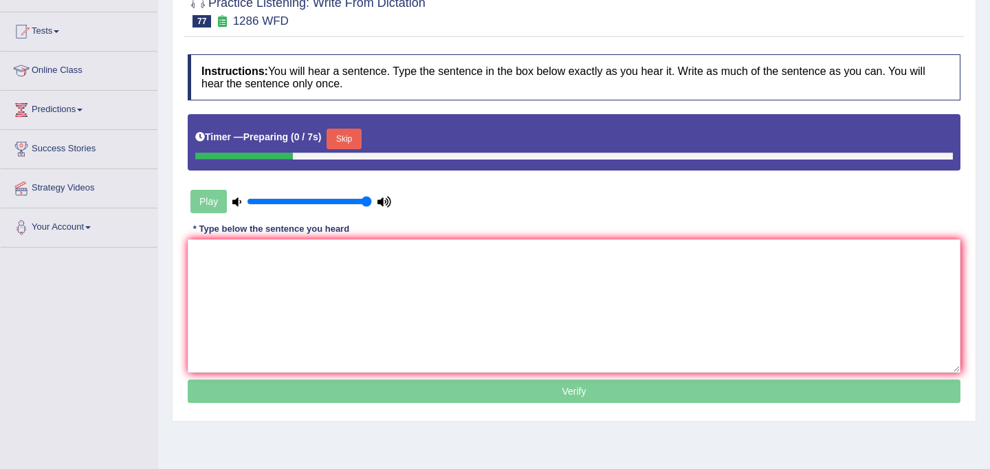
scroll to position [137, 0]
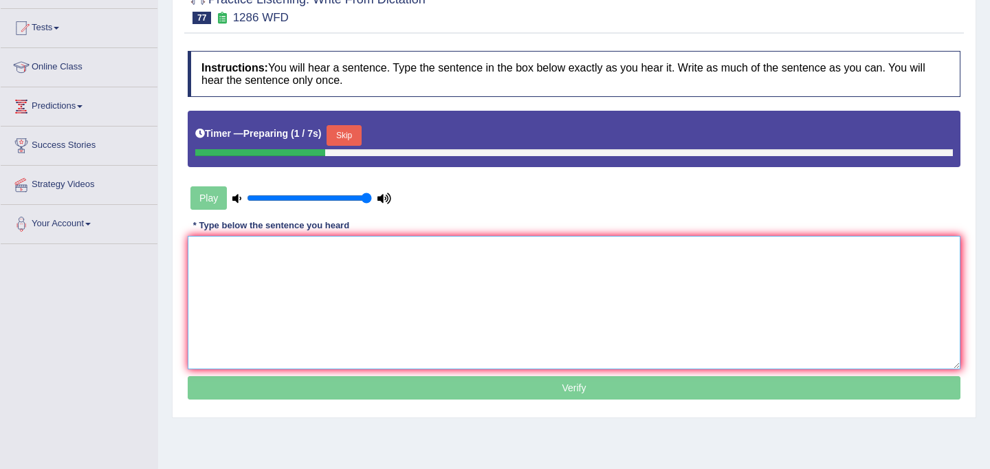
click at [360, 300] on textarea at bounding box center [574, 302] width 773 height 133
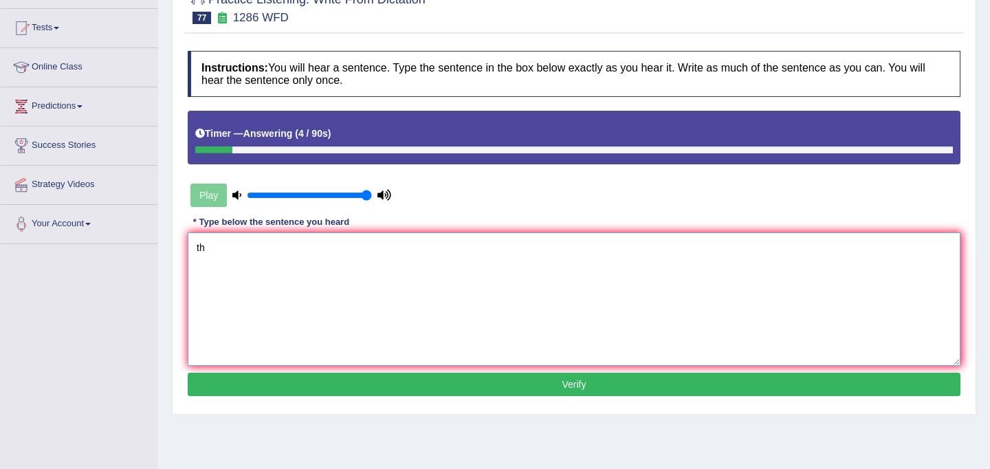
type textarea "t"
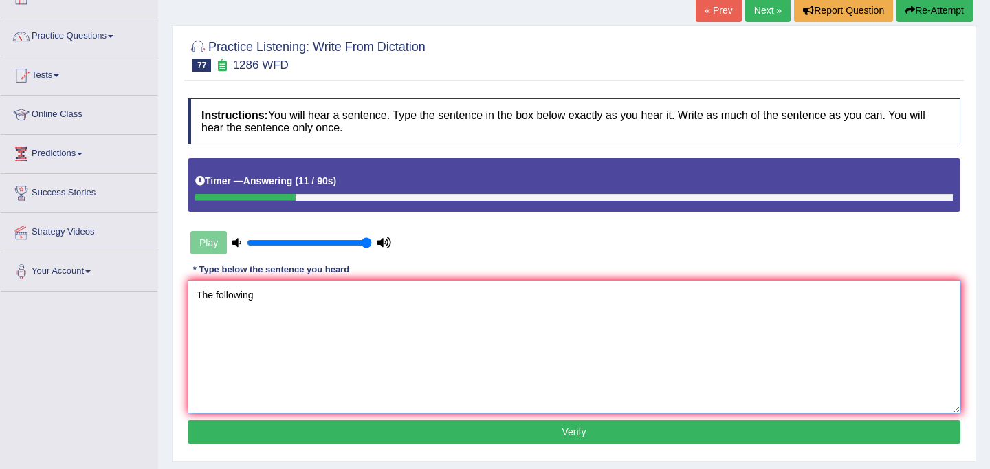
scroll to position [87, 0]
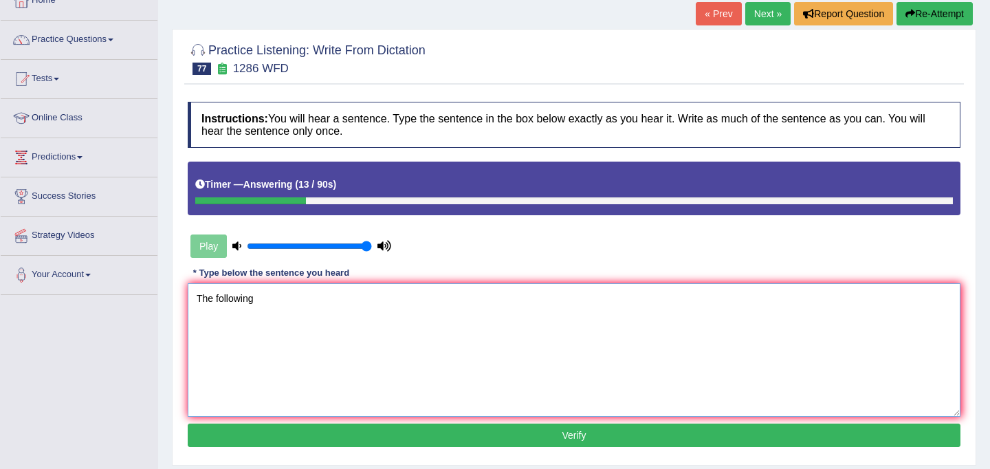
type textarea "The following"
click at [920, 21] on button "Re-Attempt" at bounding box center [934, 13] width 76 height 23
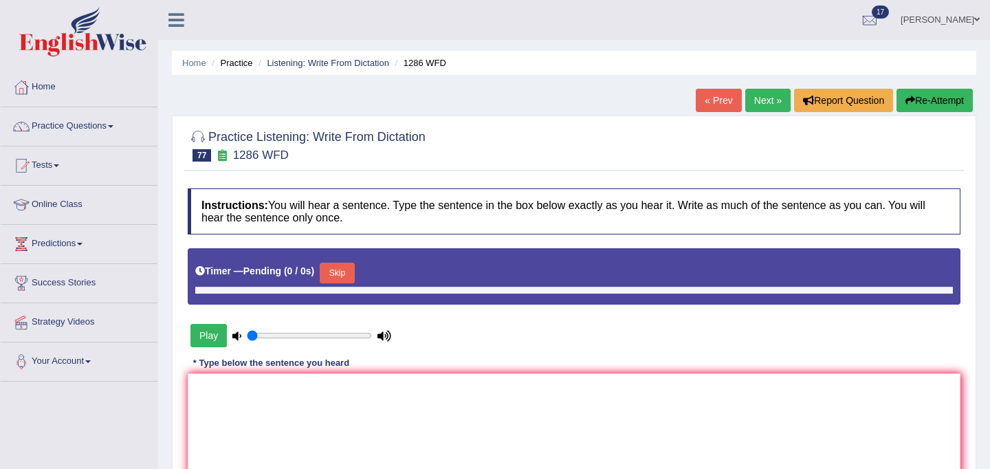
type input "1"
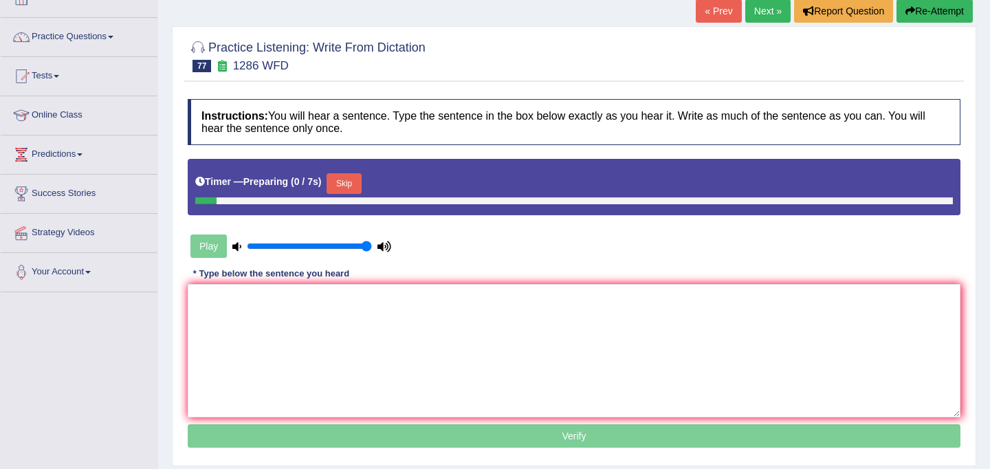
scroll to position [87, 0]
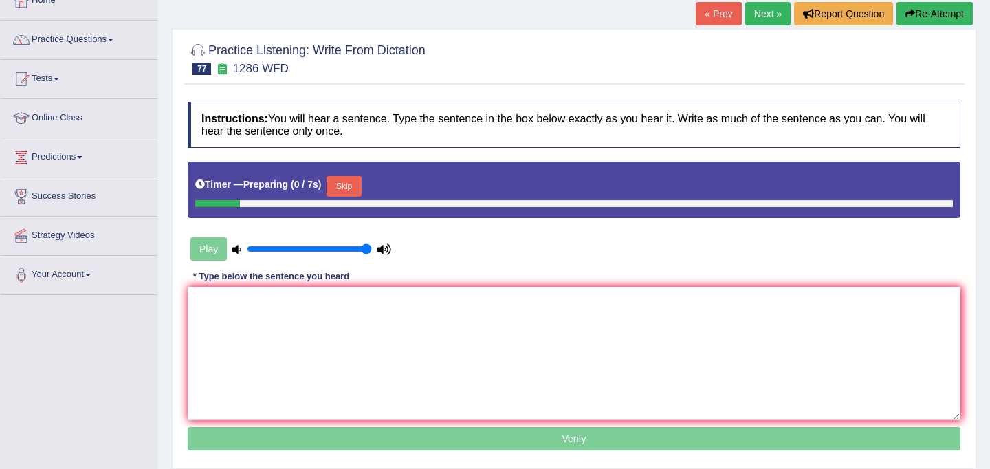
click at [353, 180] on button "Skip" at bounding box center [344, 186] width 34 height 21
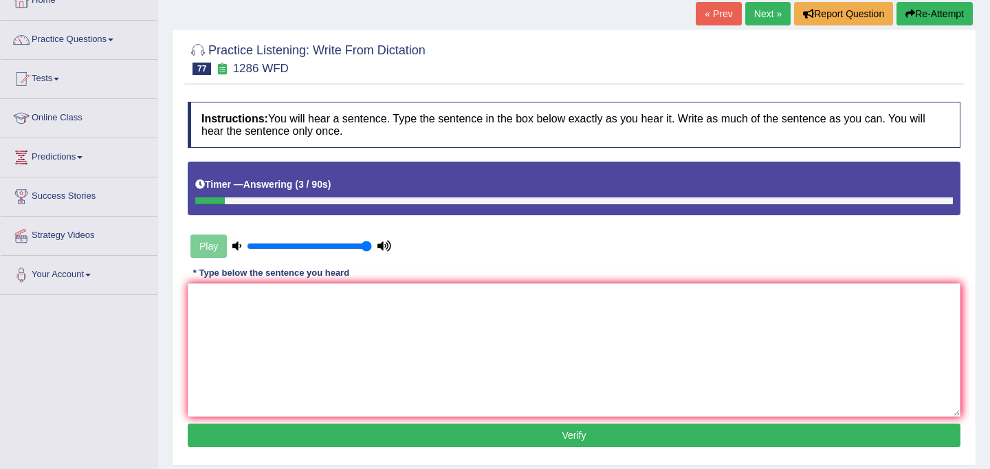
scroll to position [253, 0]
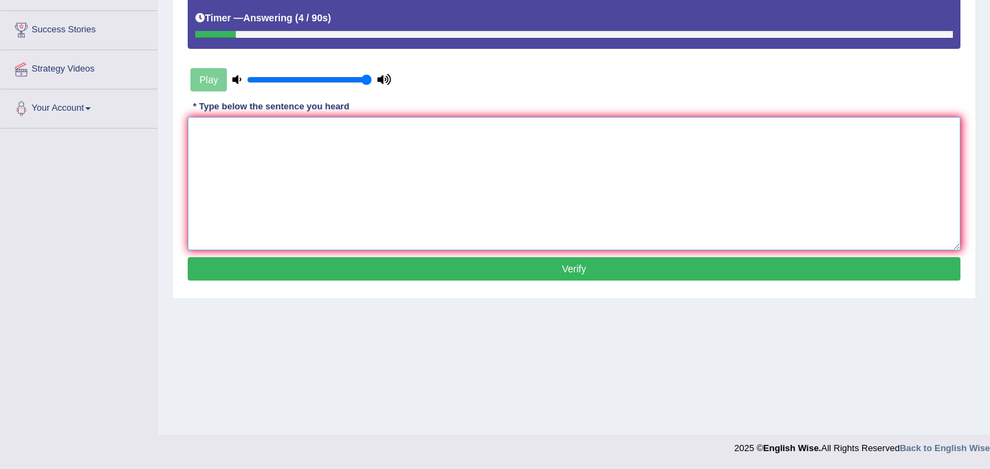
click at [289, 225] on textarea at bounding box center [574, 183] width 773 height 133
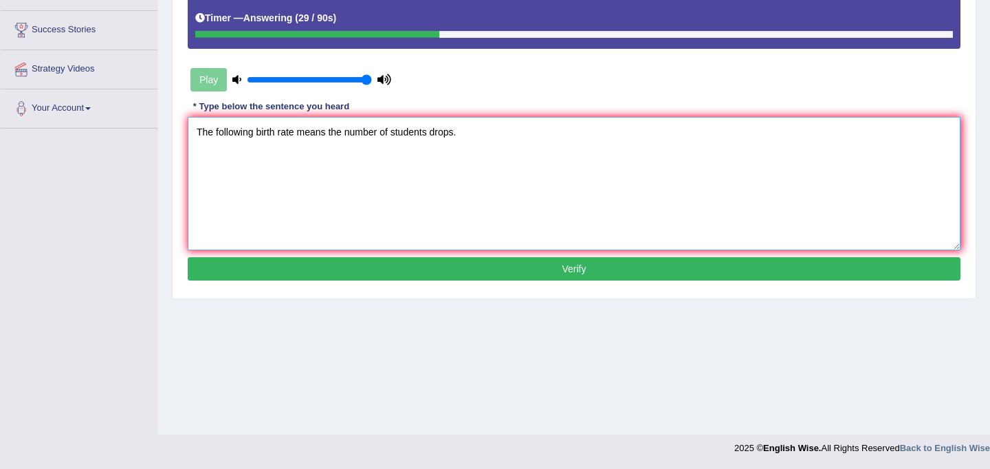
type textarea "The following birth rate means the number of students drops."
click at [425, 262] on button "Verify" at bounding box center [574, 268] width 773 height 23
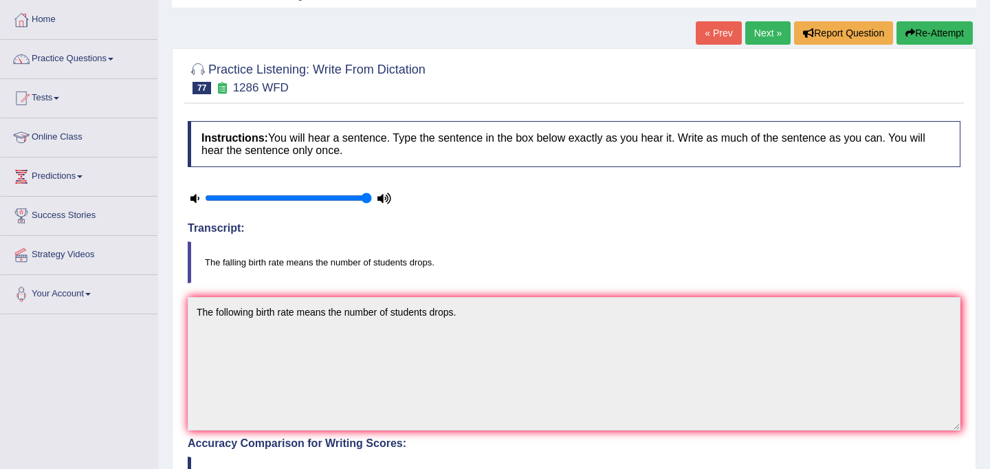
scroll to position [63, 0]
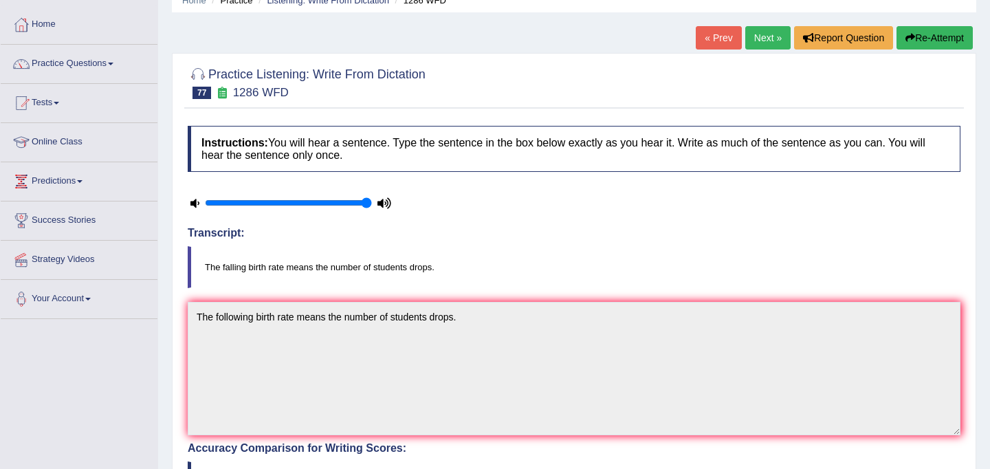
click at [759, 34] on link "Next »" at bounding box center [767, 37] width 45 height 23
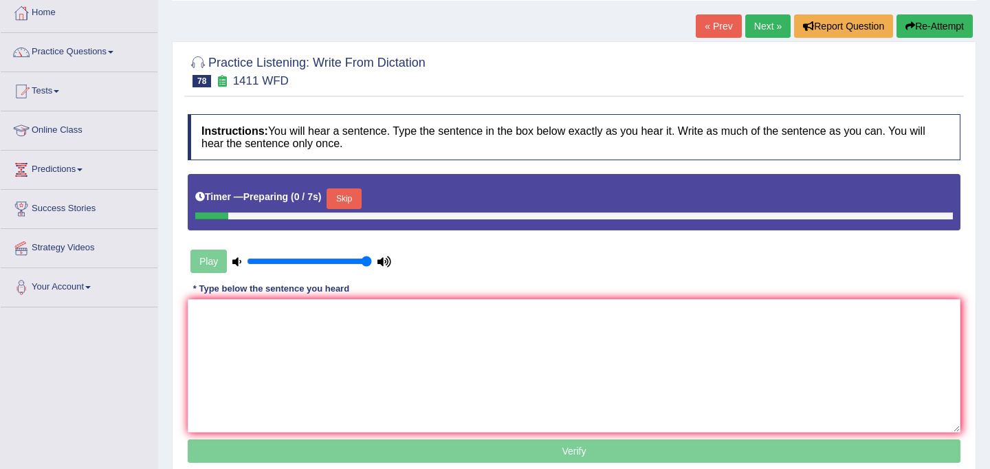
scroll to position [95, 0]
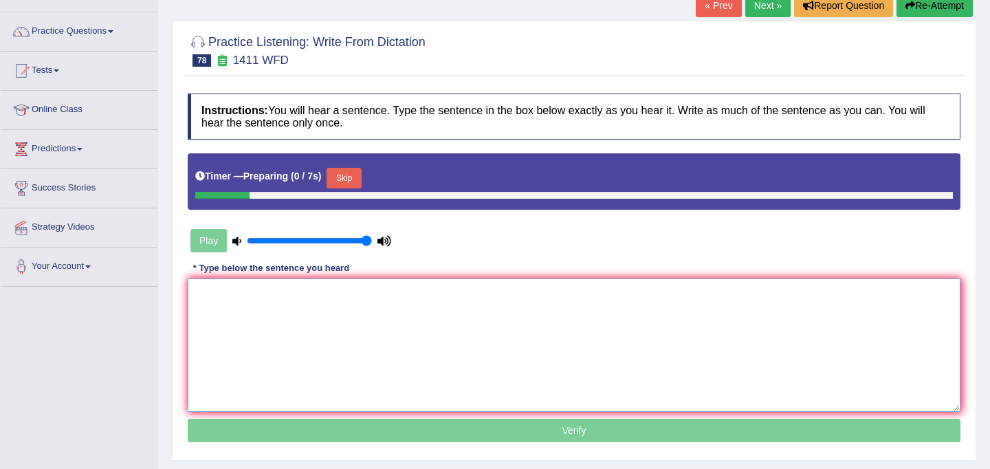
click at [406, 308] on textarea at bounding box center [574, 344] width 773 height 133
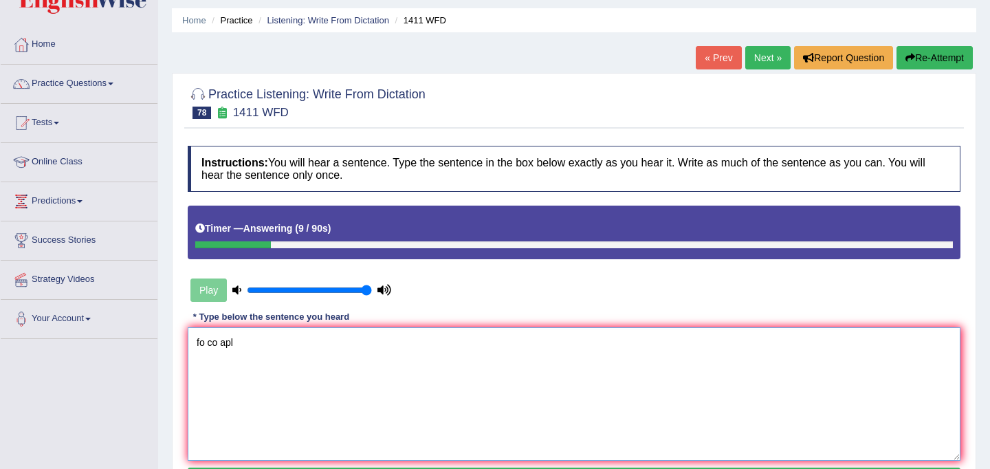
scroll to position [0, 0]
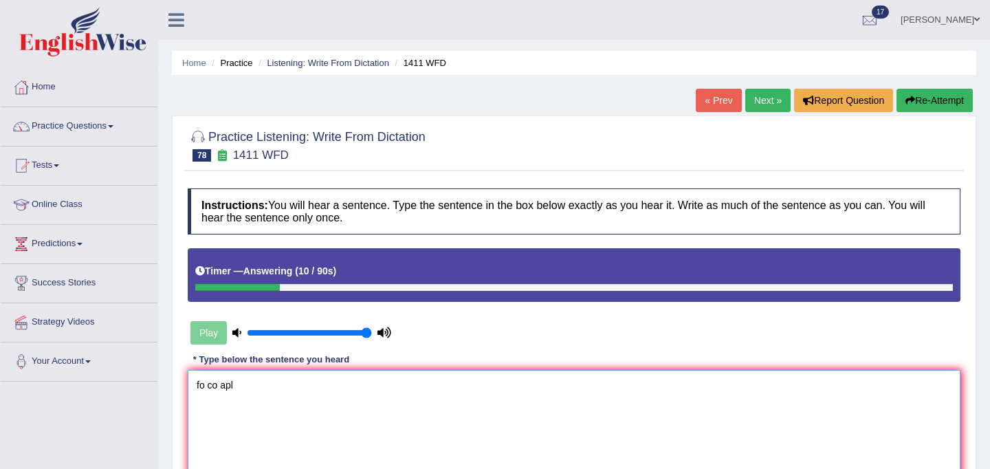
type textarea "fo co apl"
click at [914, 106] on button "Re-Attempt" at bounding box center [934, 100] width 76 height 23
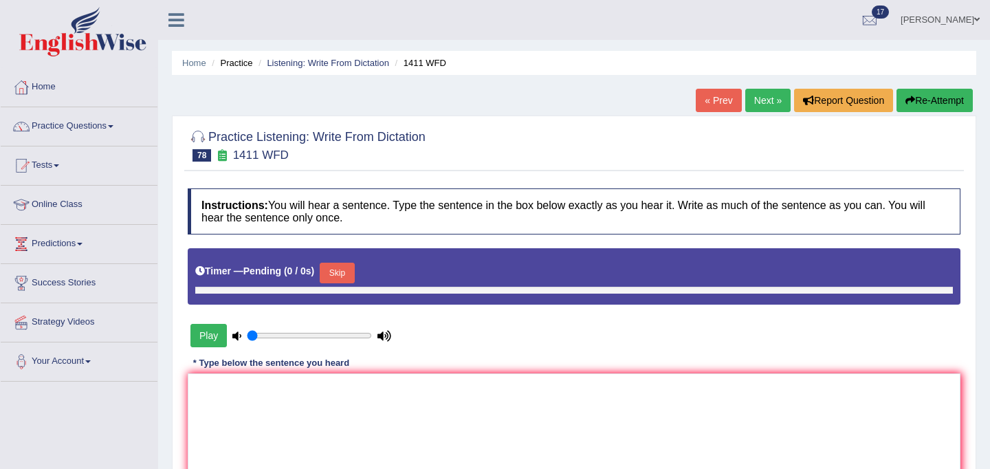
type input "1"
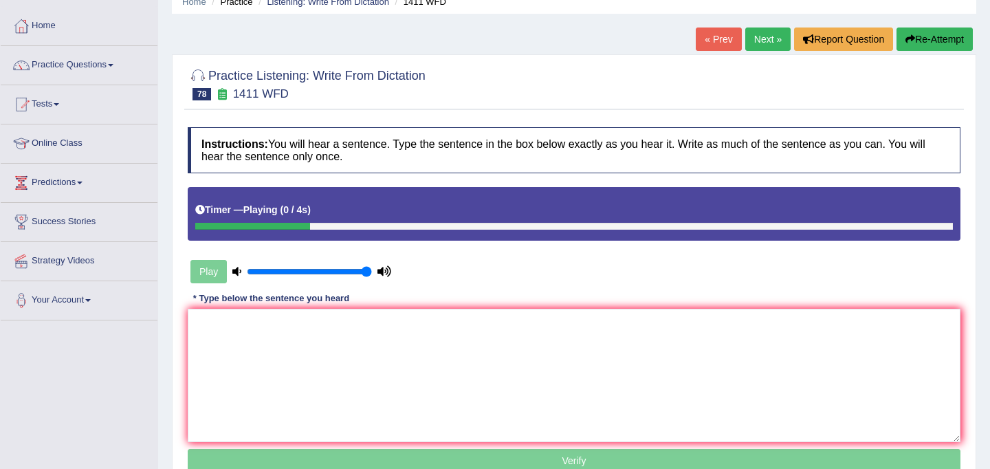
scroll to position [151, 0]
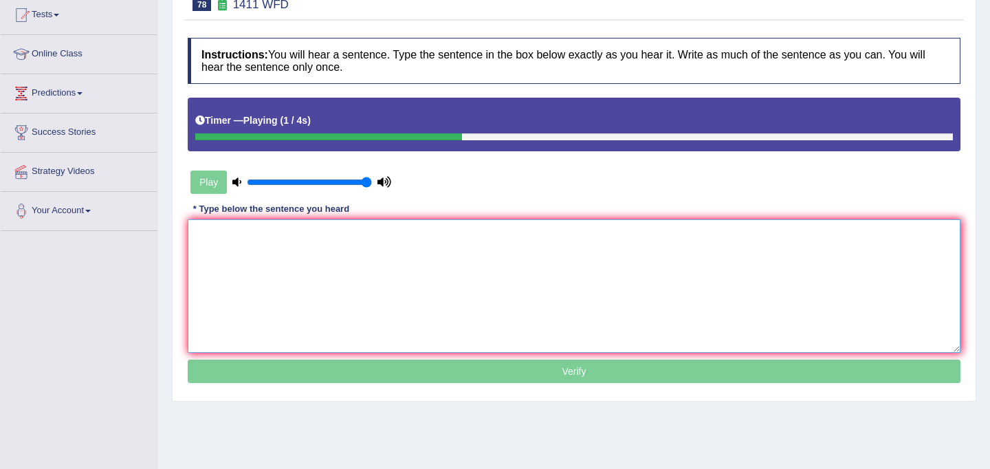
click at [480, 269] on textarea at bounding box center [574, 285] width 773 height 133
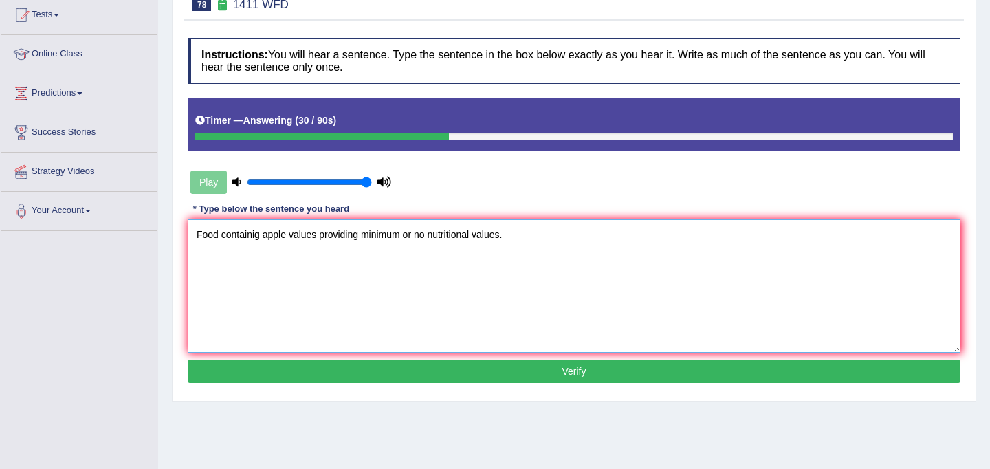
click at [256, 236] on textarea "Food containig apple values providing minimum or no nutritional values." at bounding box center [574, 285] width 773 height 133
type textarea "Food containing apple values providing minimum or no nutritional values."
click at [446, 368] on button "Verify" at bounding box center [574, 371] width 773 height 23
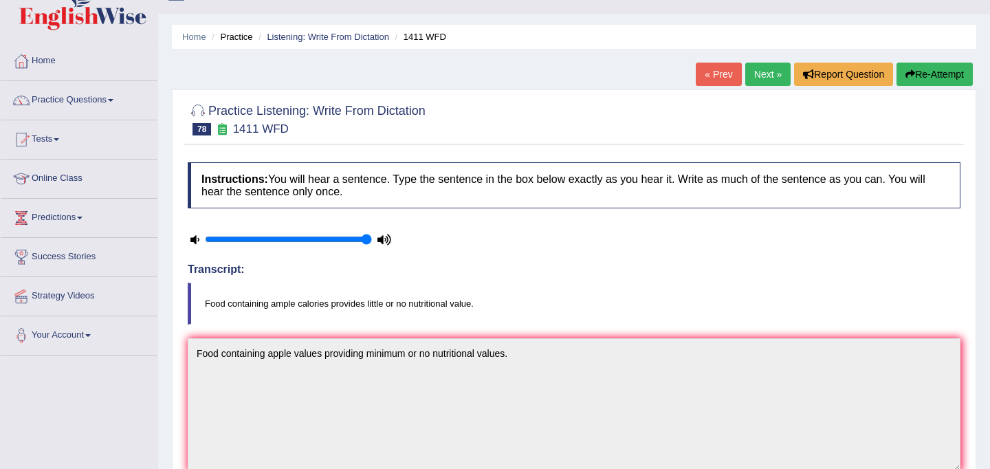
scroll to position [0, 0]
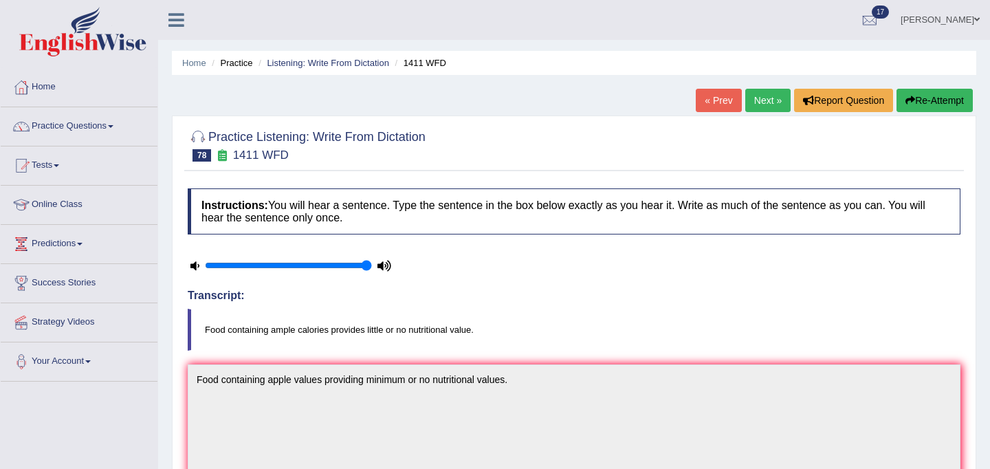
click at [756, 110] on link "Next »" at bounding box center [767, 100] width 45 height 23
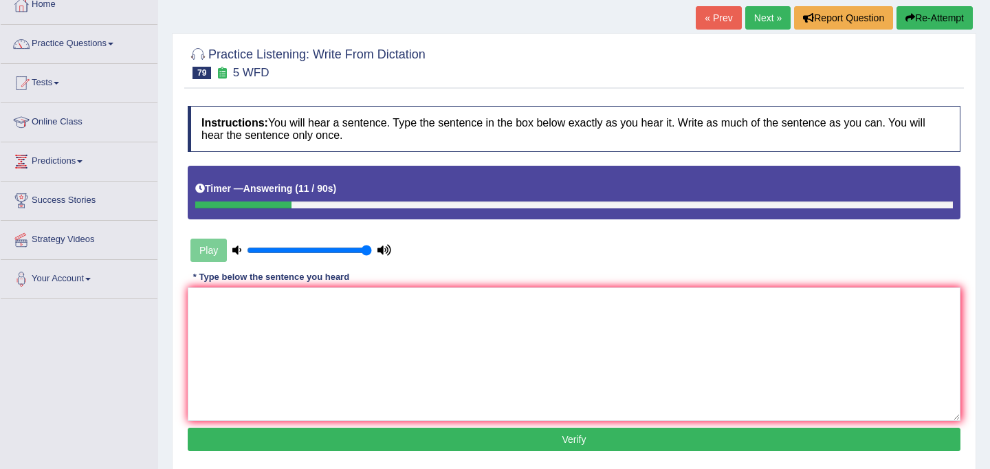
scroll to position [89, 0]
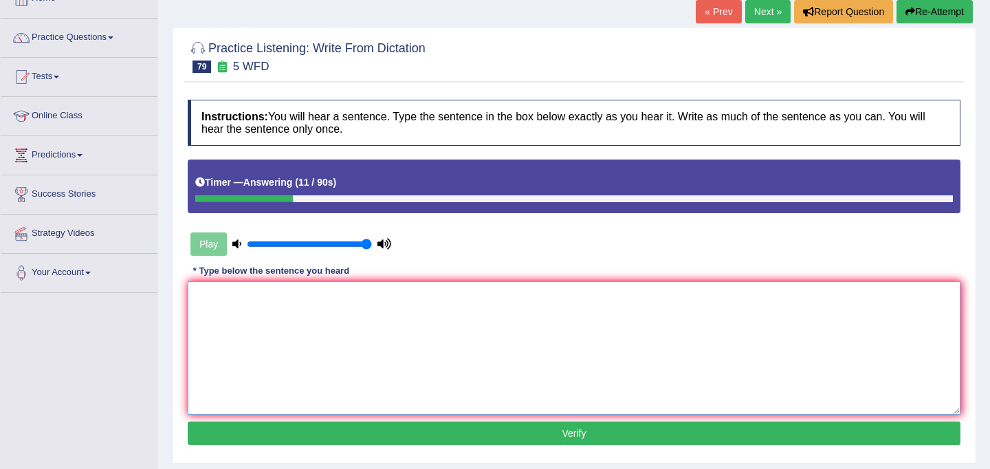
click at [498, 320] on textarea at bounding box center [574, 347] width 773 height 133
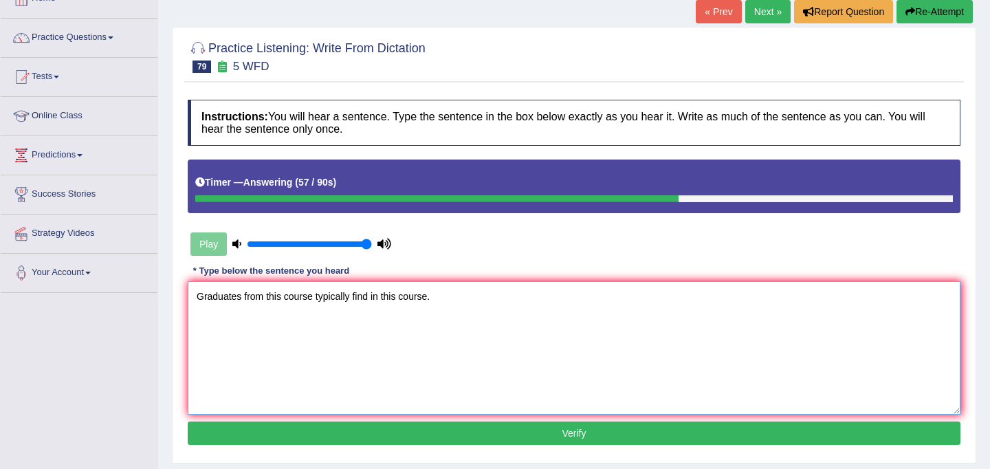
type textarea "Graduates from this course typically find in this course."
click at [508, 436] on button "Verify" at bounding box center [574, 432] width 773 height 23
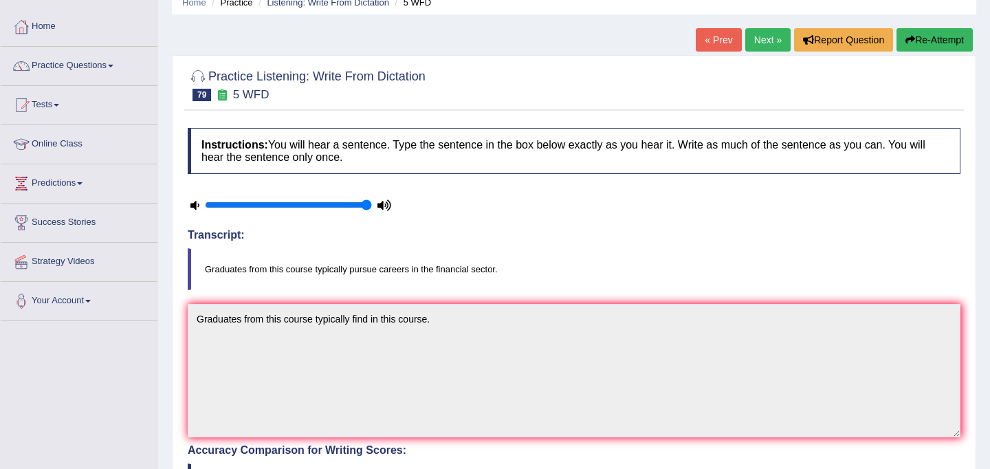
scroll to position [0, 0]
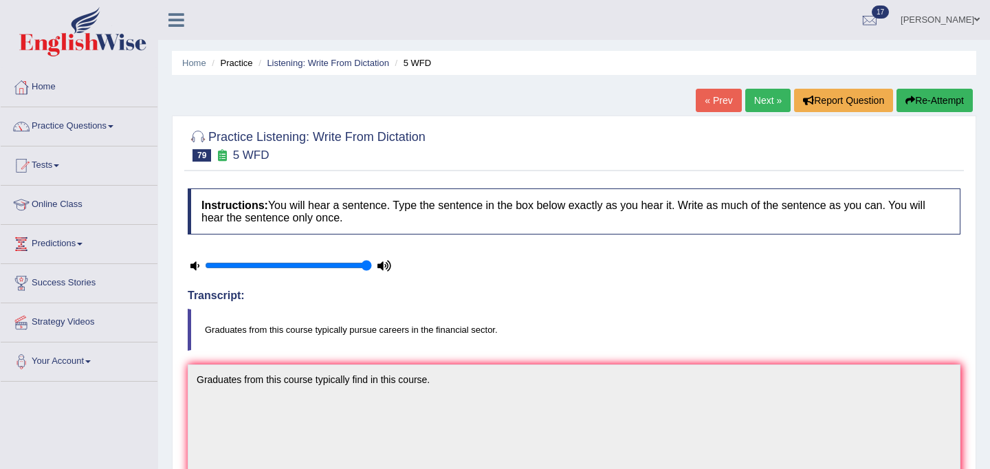
click at [927, 97] on button "Re-Attempt" at bounding box center [934, 100] width 76 height 23
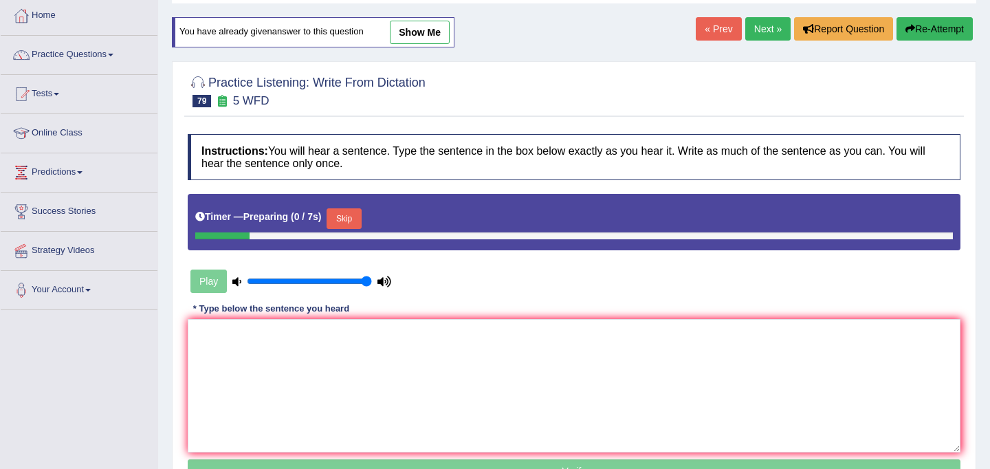
scroll to position [253, 0]
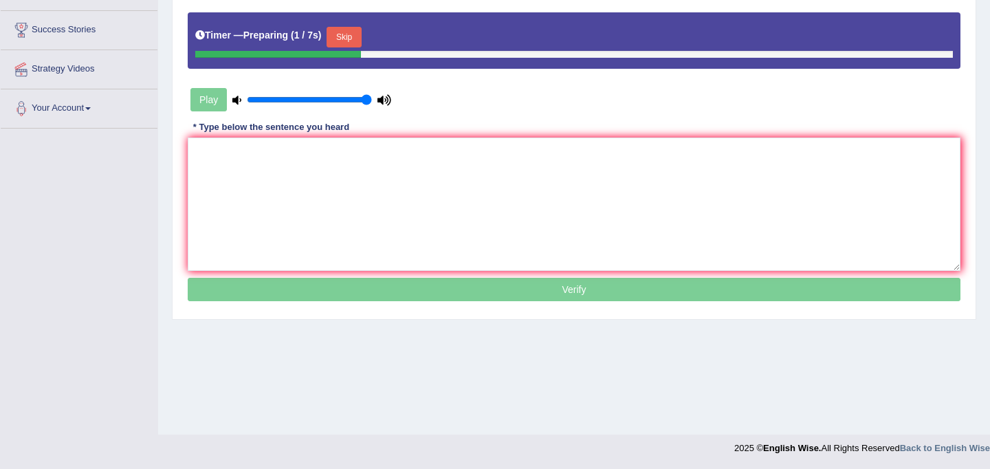
click at [351, 40] on button "Skip" at bounding box center [344, 37] width 34 height 21
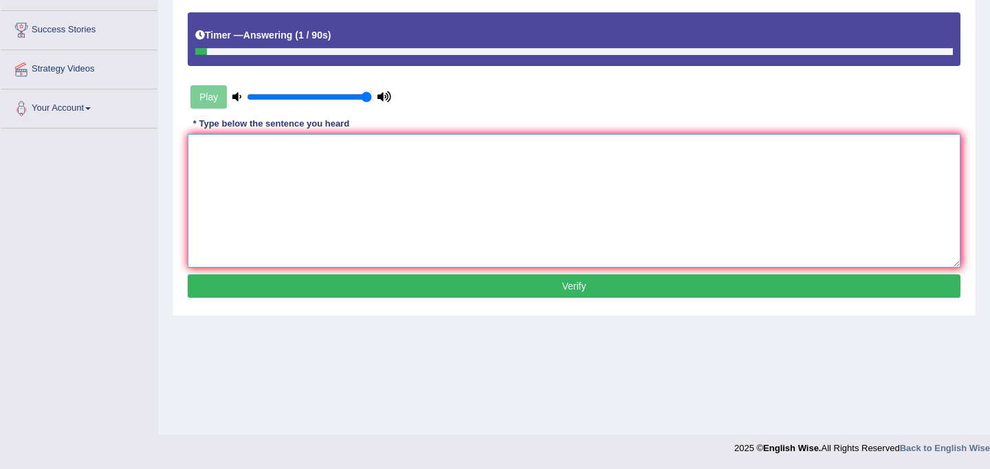
click at [264, 194] on textarea at bounding box center [574, 200] width 773 height 133
type textarea "F"
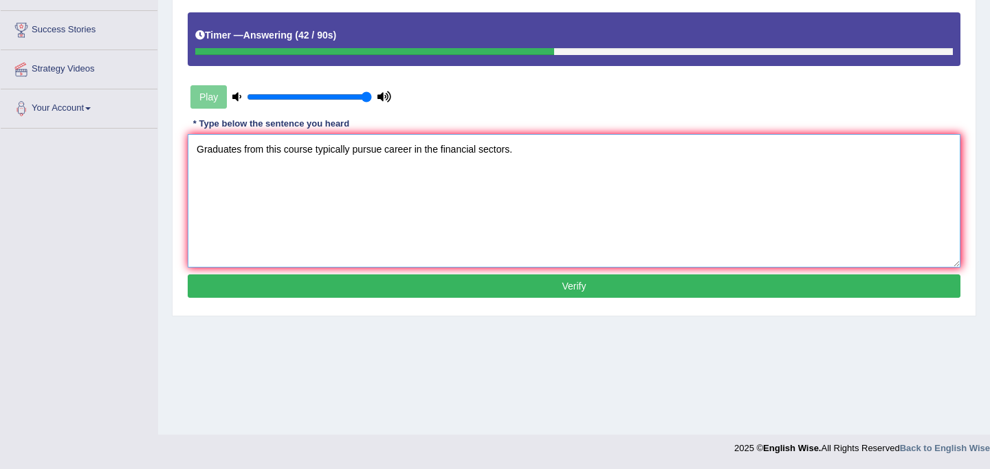
type textarea "Graduates from this course typically pursue career in the financial sectors."
click at [427, 291] on button "Verify" at bounding box center [574, 285] width 773 height 23
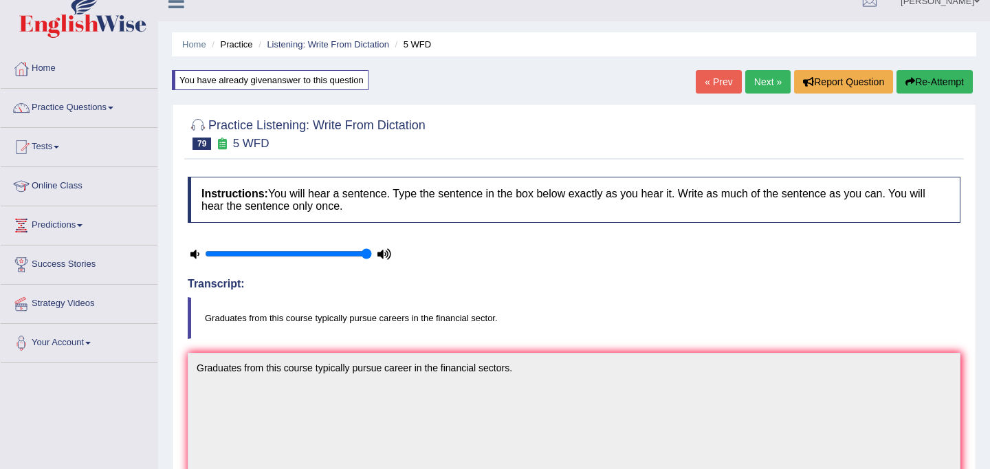
scroll to position [7, 0]
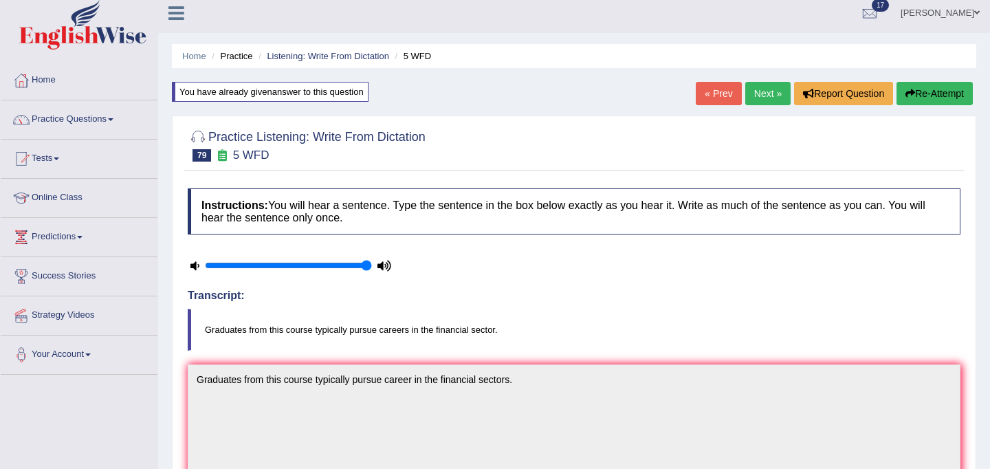
click at [755, 98] on link "Next »" at bounding box center [767, 93] width 45 height 23
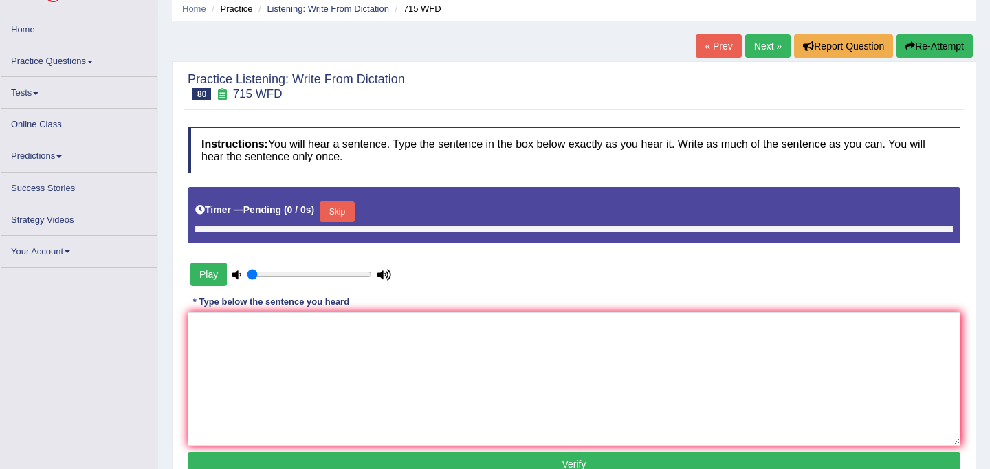
scroll to position [58, 0]
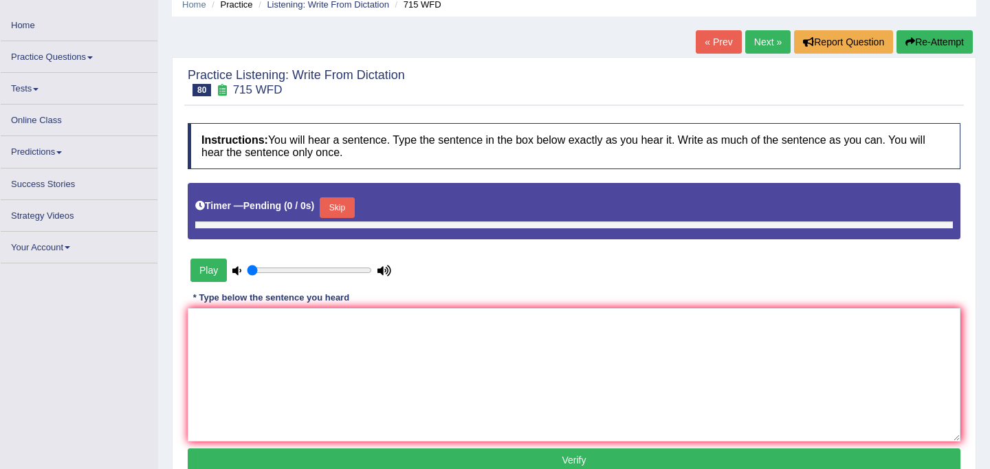
type input "1"
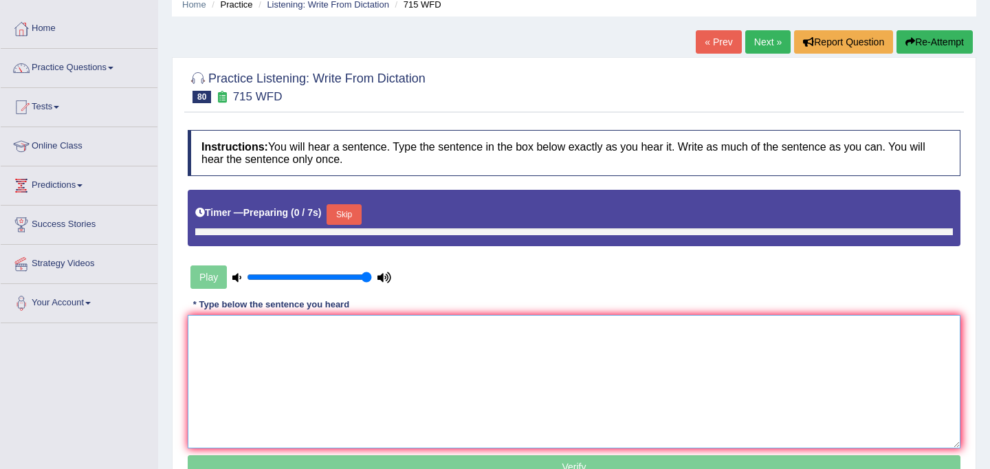
click at [406, 344] on textarea at bounding box center [574, 381] width 773 height 133
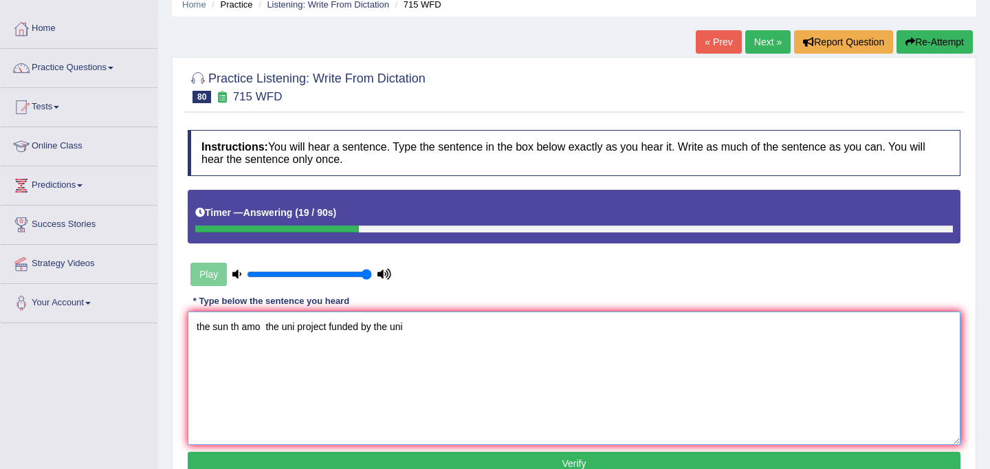
click at [209, 327] on textarea "the sun th amo the uni project funded by the uni" at bounding box center [574, 377] width 773 height 133
click at [232, 325] on textarea "The sun th amo the uni project funded by the uni" at bounding box center [574, 377] width 773 height 133
click at [250, 330] on textarea "The study th amo the uni project funded by the uni" at bounding box center [574, 377] width 773 height 133
click at [261, 329] on textarea "The study amo the uni project funded by the uni" at bounding box center [574, 377] width 773 height 133
click at [310, 331] on textarea "The study amoung the uni project funded by the uni" at bounding box center [574, 377] width 773 height 133
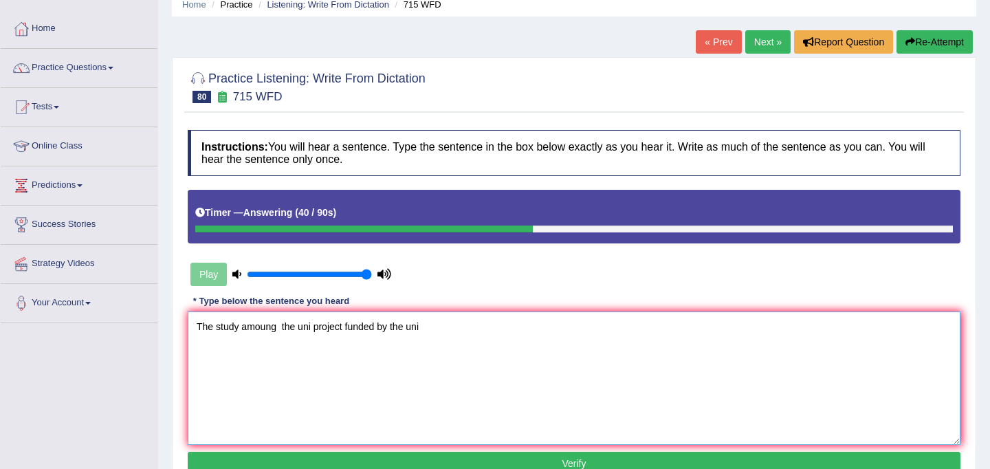
drag, startPoint x: 313, startPoint y: 329, endPoint x: 299, endPoint y: 329, distance: 13.7
click at [299, 329] on textarea "The study amoung the uni project funded by the uni" at bounding box center [574, 377] width 773 height 133
click at [327, 327] on textarea "The study amoung the project funded by the uni" at bounding box center [574, 377] width 773 height 133
click at [415, 328] on textarea "The study amoung the projects funded by the uni" at bounding box center [574, 377] width 773 height 133
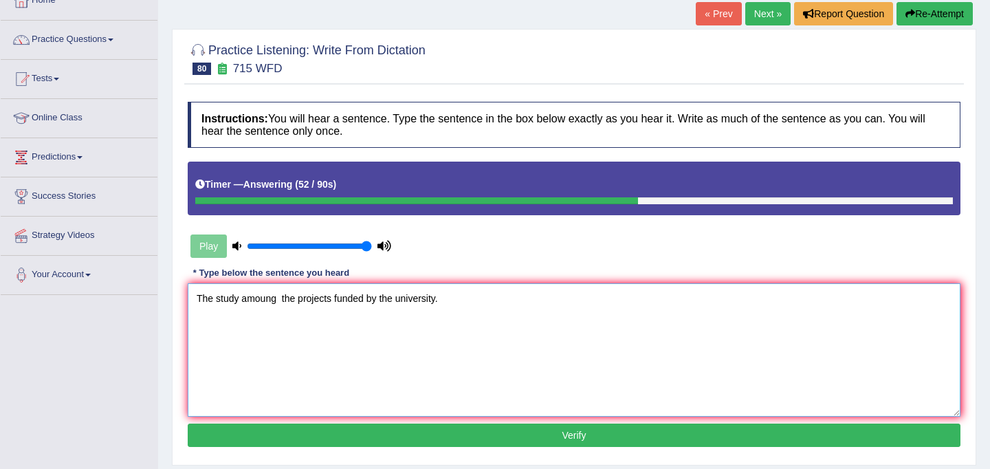
scroll to position [103, 0]
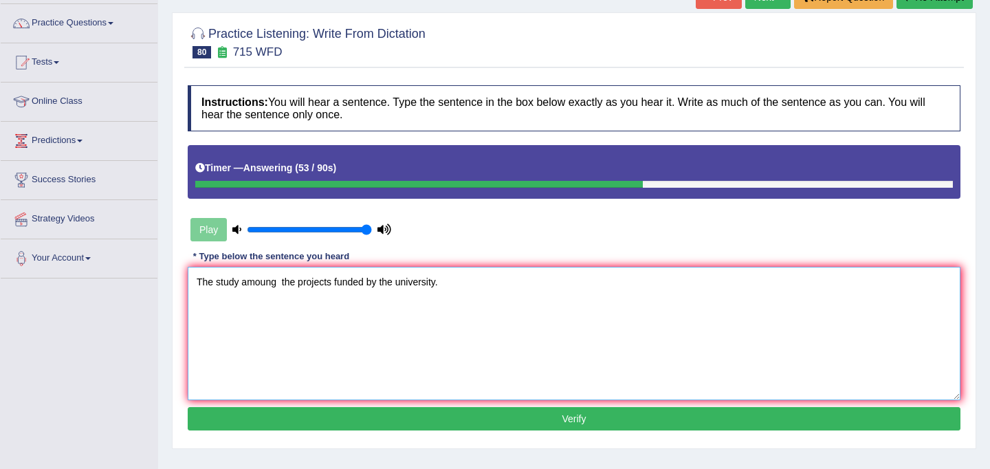
type textarea "The study amoung the projects funded by the university."
click at [406, 414] on button "Verify" at bounding box center [574, 418] width 773 height 23
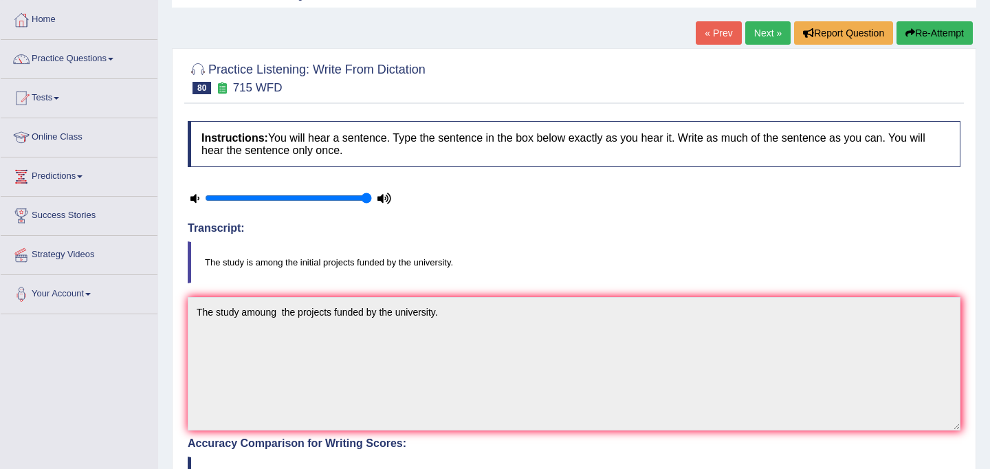
scroll to position [65, 0]
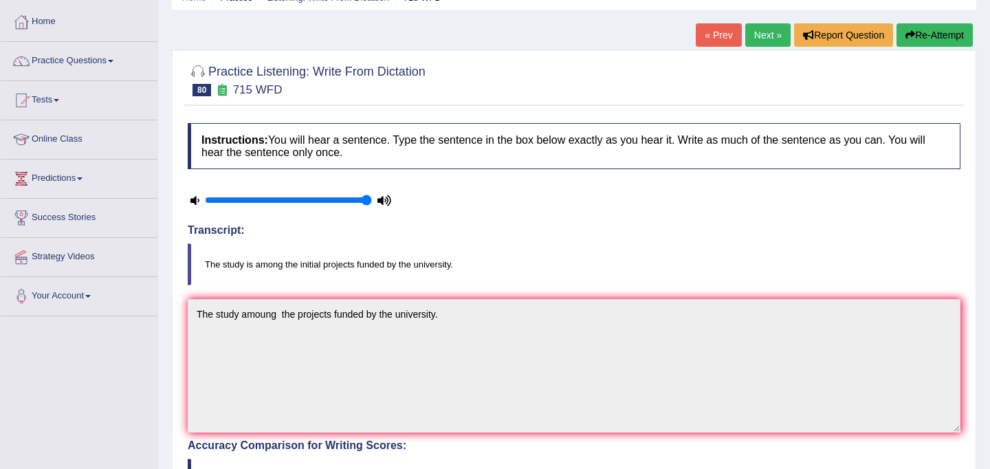
click at [769, 43] on link "Next »" at bounding box center [767, 34] width 45 height 23
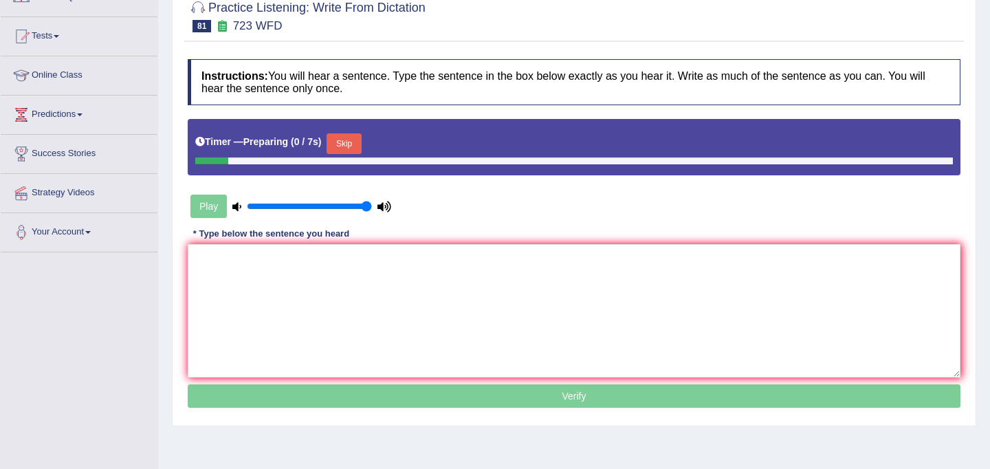
scroll to position [134, 0]
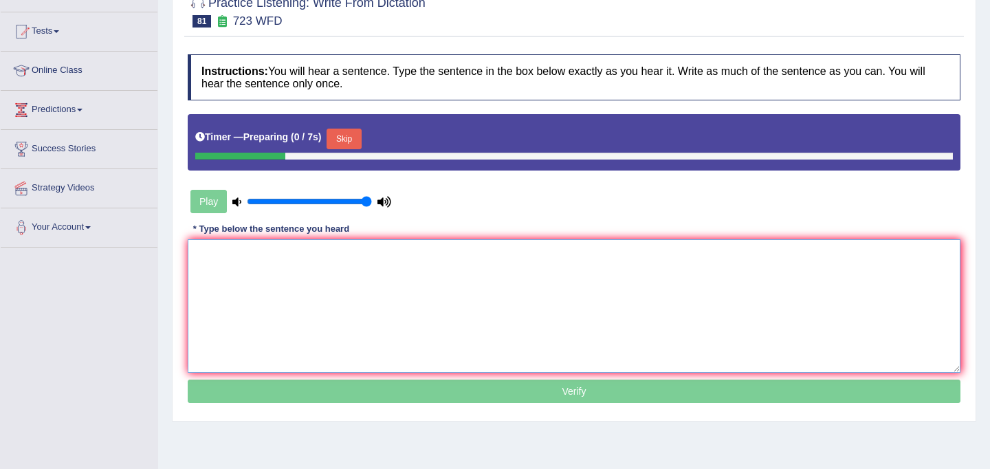
click at [484, 296] on textarea at bounding box center [574, 305] width 773 height 133
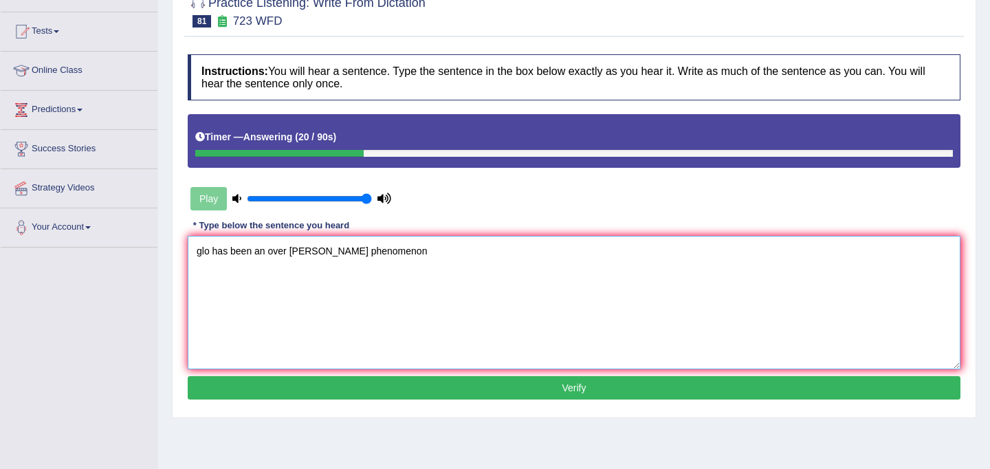
click at [199, 254] on textarea "glo has been an over [PERSON_NAME] phenomenon" at bounding box center [574, 302] width 773 height 133
click at [202, 255] on textarea "glo has been an over [PERSON_NAME] phenomenon" at bounding box center [574, 302] width 773 height 133
click at [210, 252] on textarea "Glo has been an over [PERSON_NAME] phenomenon" at bounding box center [574, 302] width 773 height 133
click at [328, 254] on textarea "Globalization has been an over [PERSON_NAME] phenomenon" at bounding box center [574, 302] width 773 height 133
click at [370, 257] on textarea "Globalization has been an over all [PERSON_NAME] phenomenon" at bounding box center [574, 302] width 773 height 133
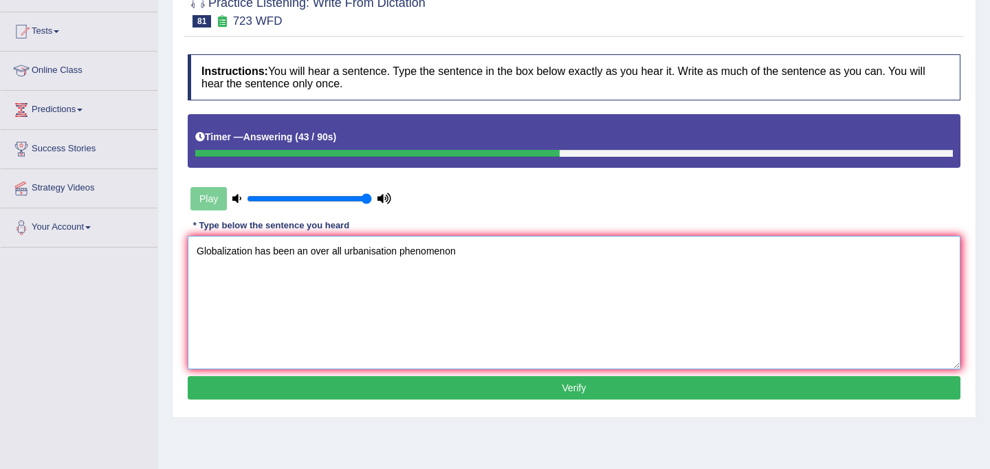
click at [458, 257] on textarea "Globalization has been an over all urbanisation phenomenon" at bounding box center [574, 302] width 773 height 133
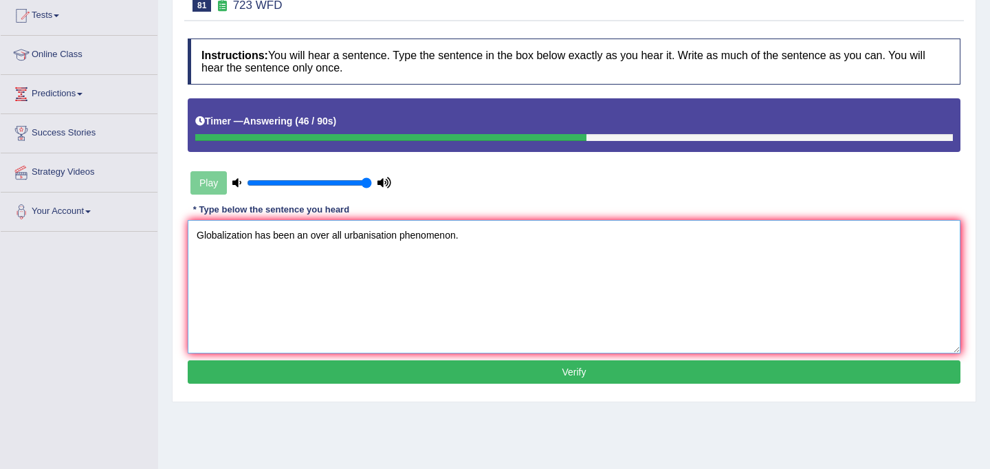
scroll to position [164, 0]
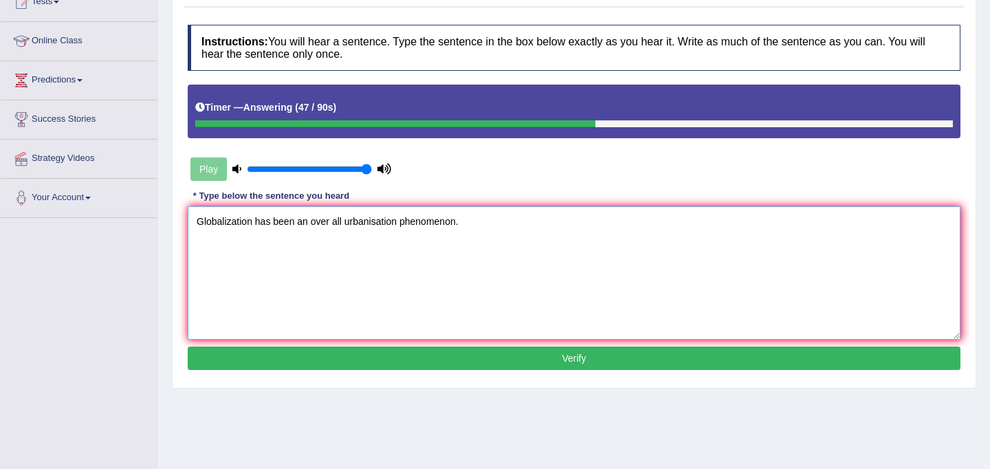
type textarea "Globalization has been an over all urbanisation phenomenon."
click at [489, 353] on button "Verify" at bounding box center [574, 357] width 773 height 23
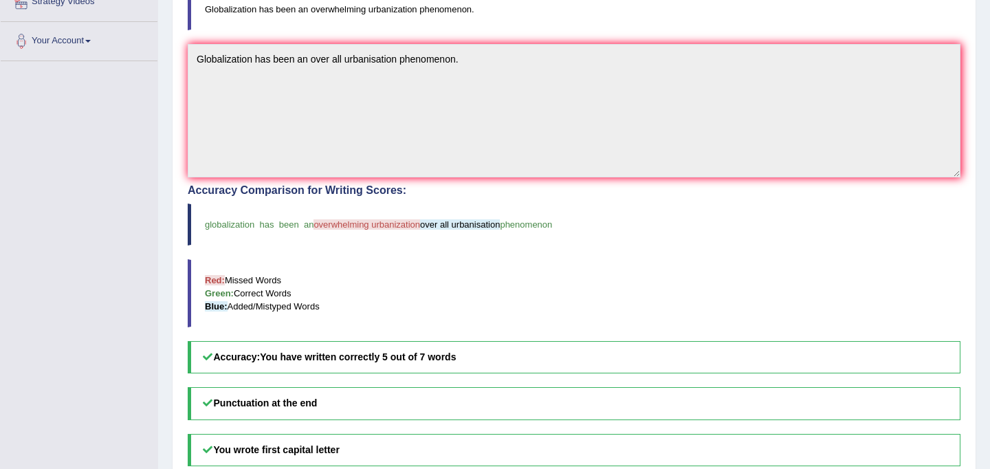
scroll to position [321, 0]
